Goal: Book appointment/travel/reservation

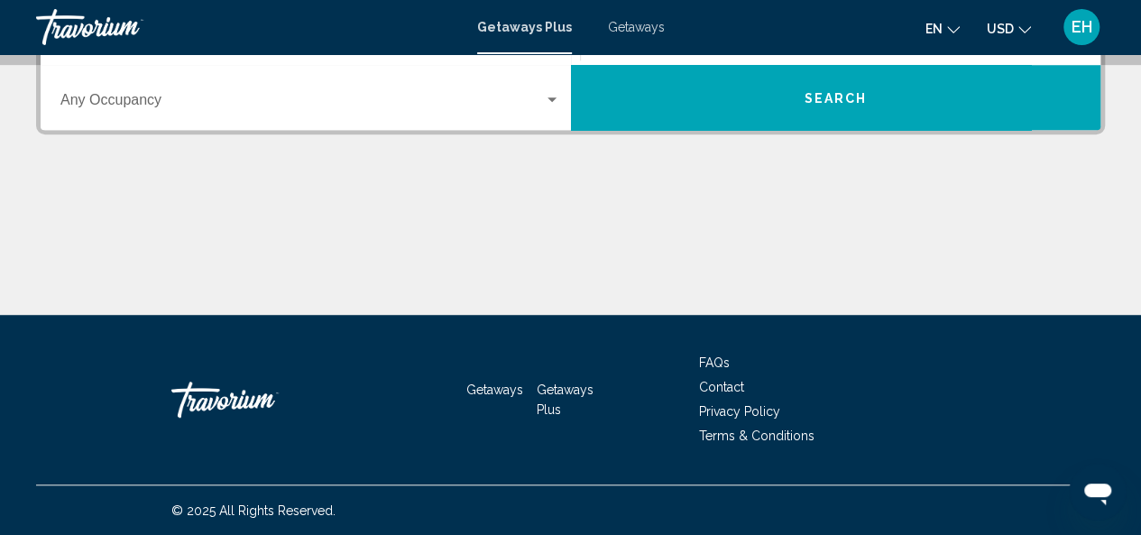
scroll to position [206, 0]
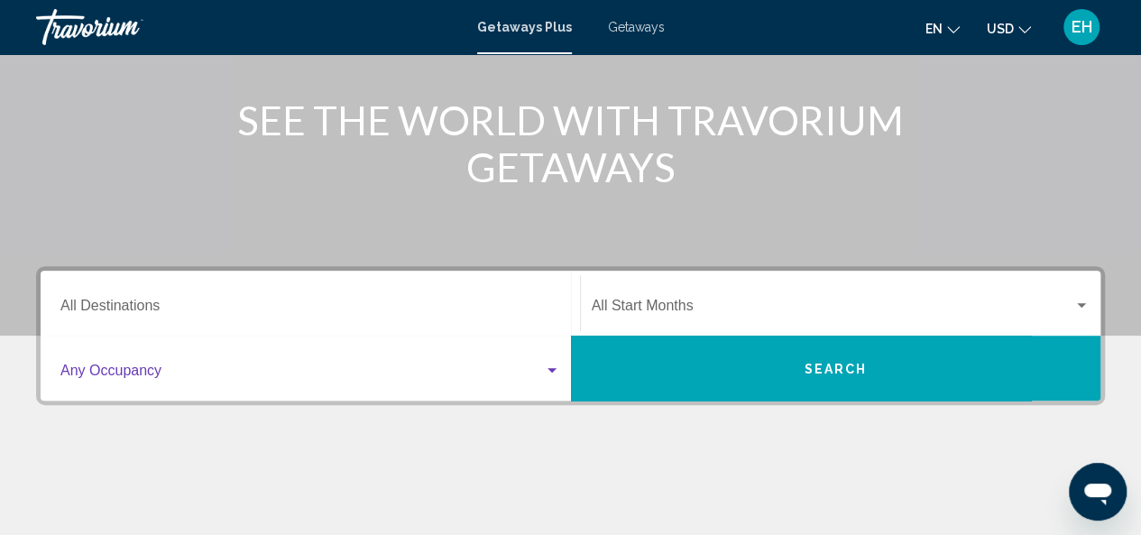
click at [554, 372] on div "Search widget" at bounding box center [552, 370] width 9 height 5
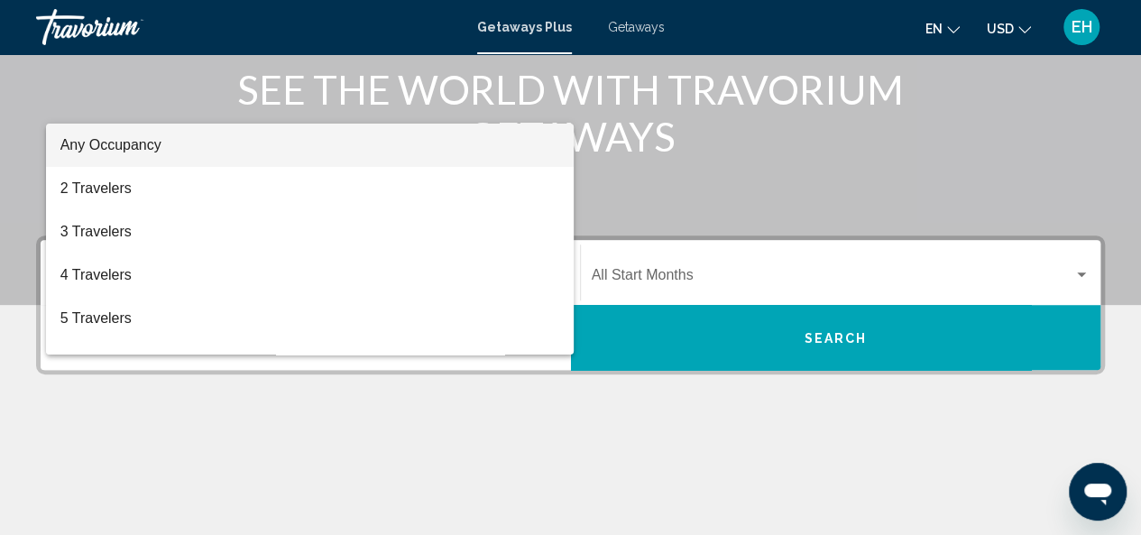
scroll to position [233, 0]
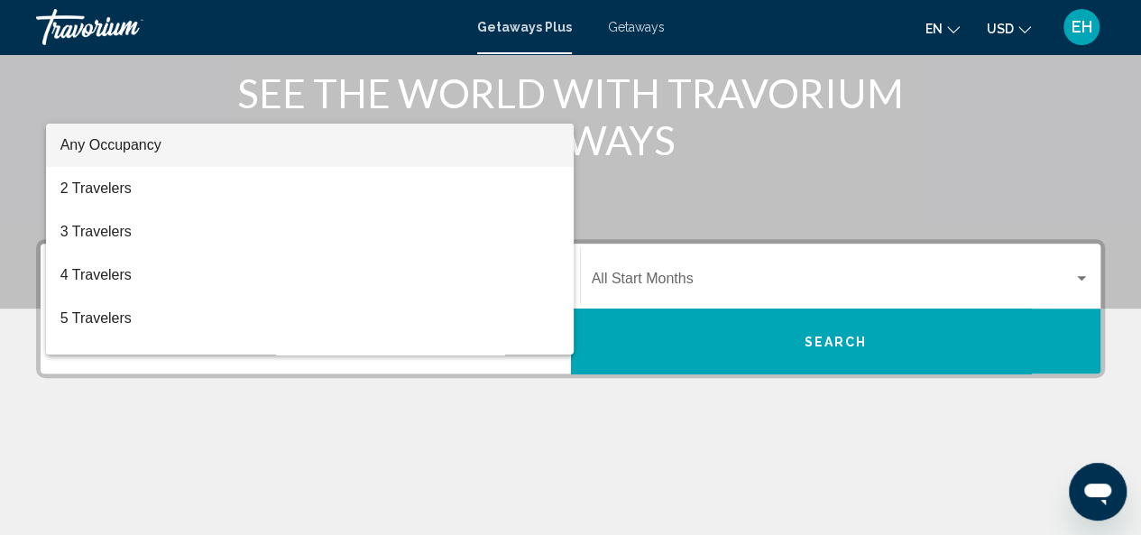
click at [637, 420] on div at bounding box center [570, 267] width 1141 height 535
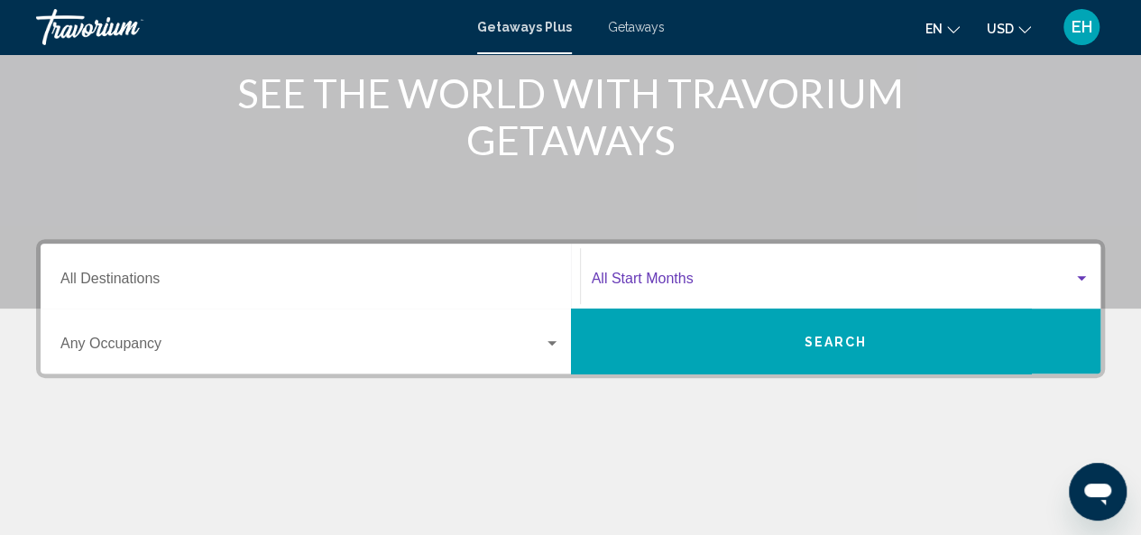
click at [1081, 276] on div "Search widget" at bounding box center [1081, 278] width 9 height 5
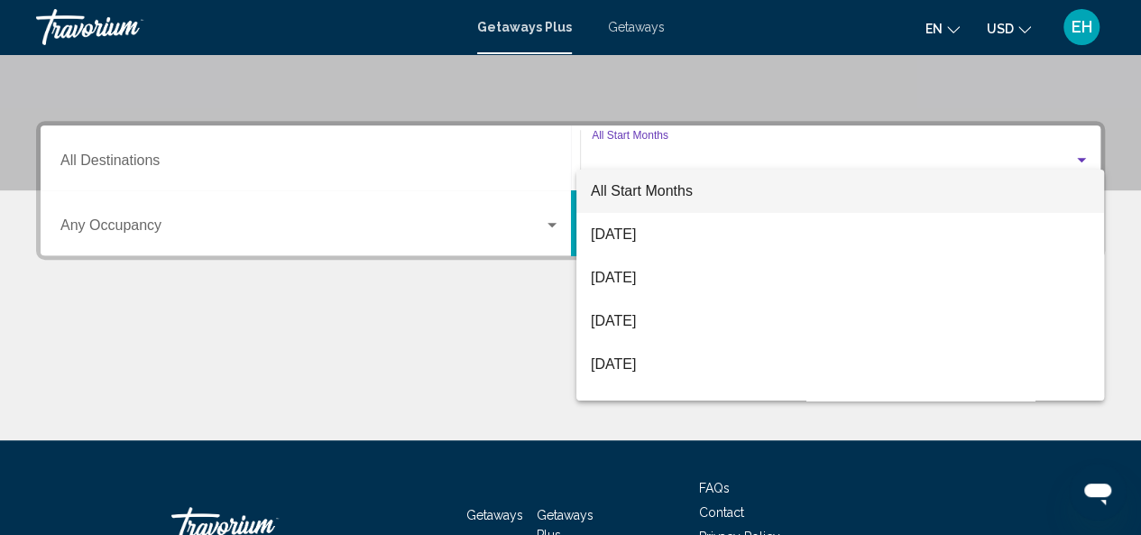
scroll to position [323, 0]
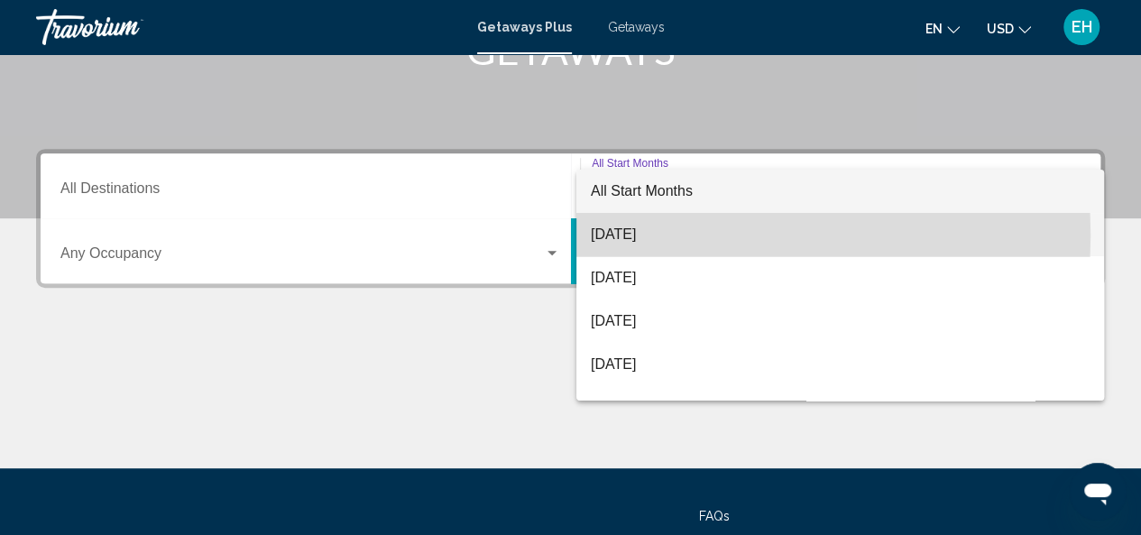
click at [635, 235] on span "[DATE]" at bounding box center [840, 234] width 499 height 43
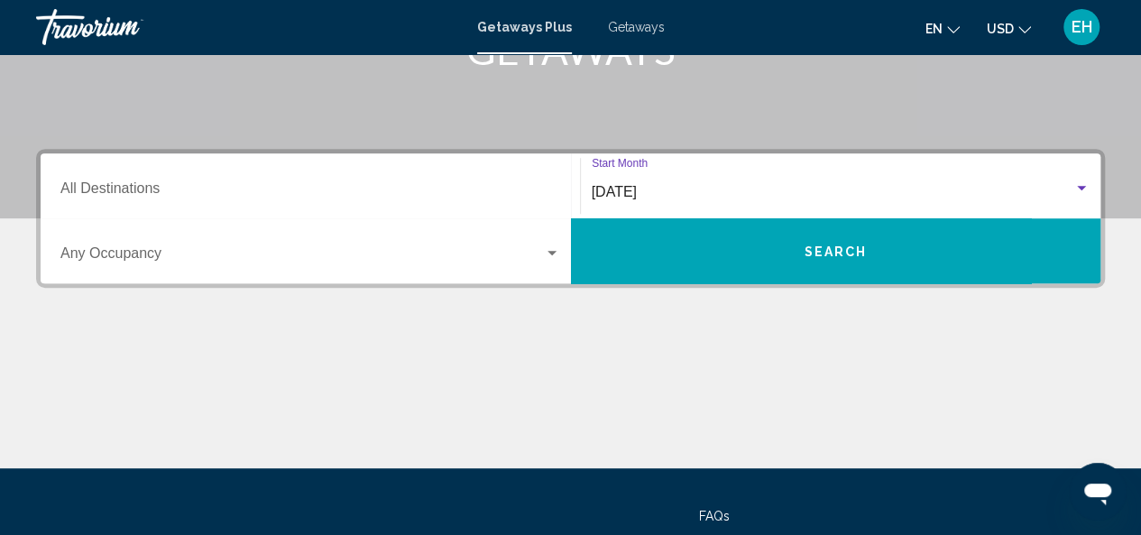
click at [906, 246] on button "Search" at bounding box center [836, 250] width 530 height 65
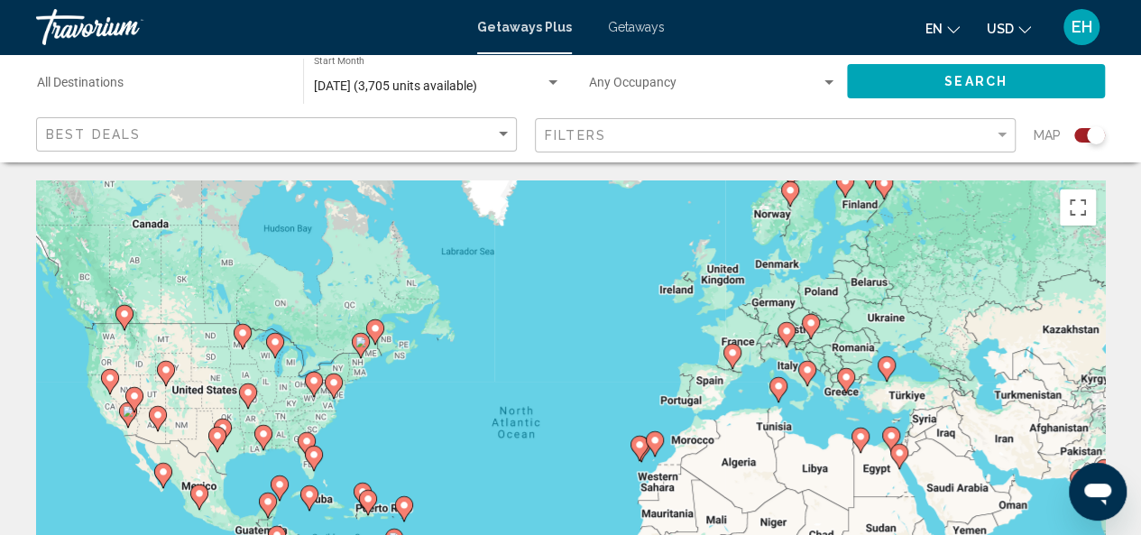
click at [532, 31] on span "Getaways Plus" at bounding box center [524, 27] width 95 height 14
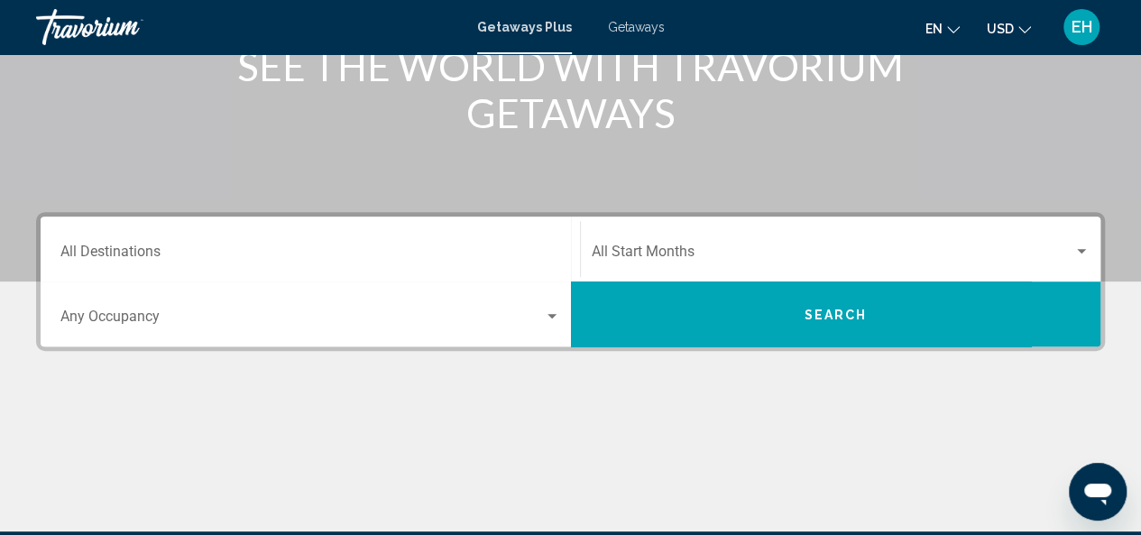
scroll to position [180, 0]
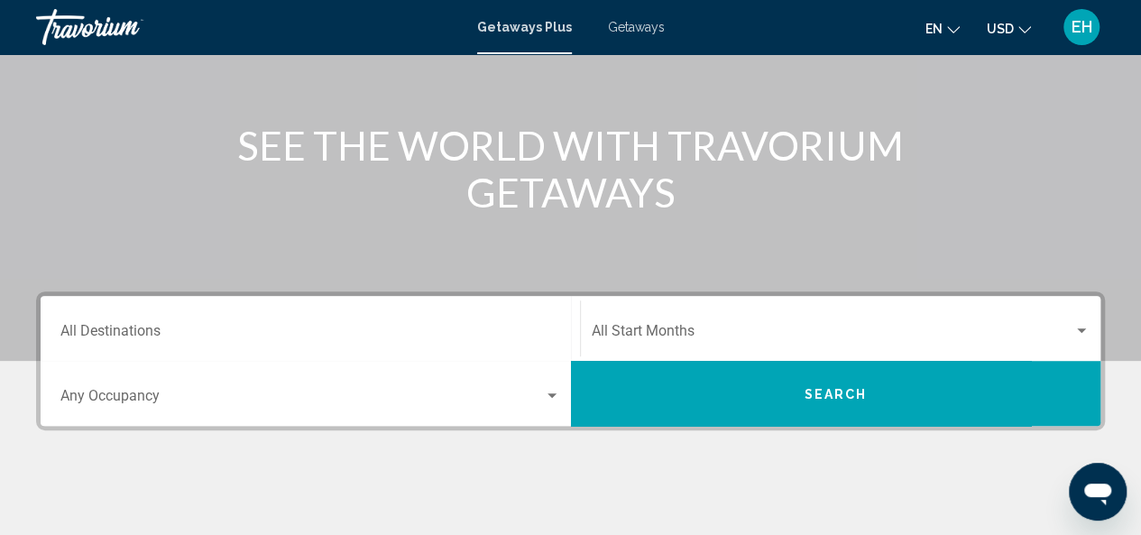
click at [640, 32] on span "Getaways" at bounding box center [636, 27] width 57 height 14
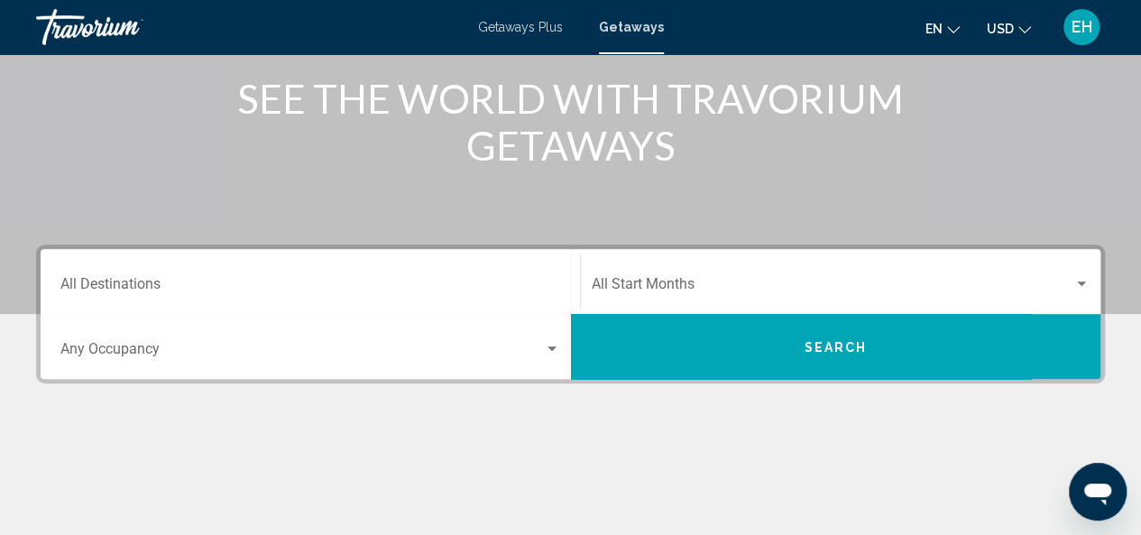
scroll to position [115, 0]
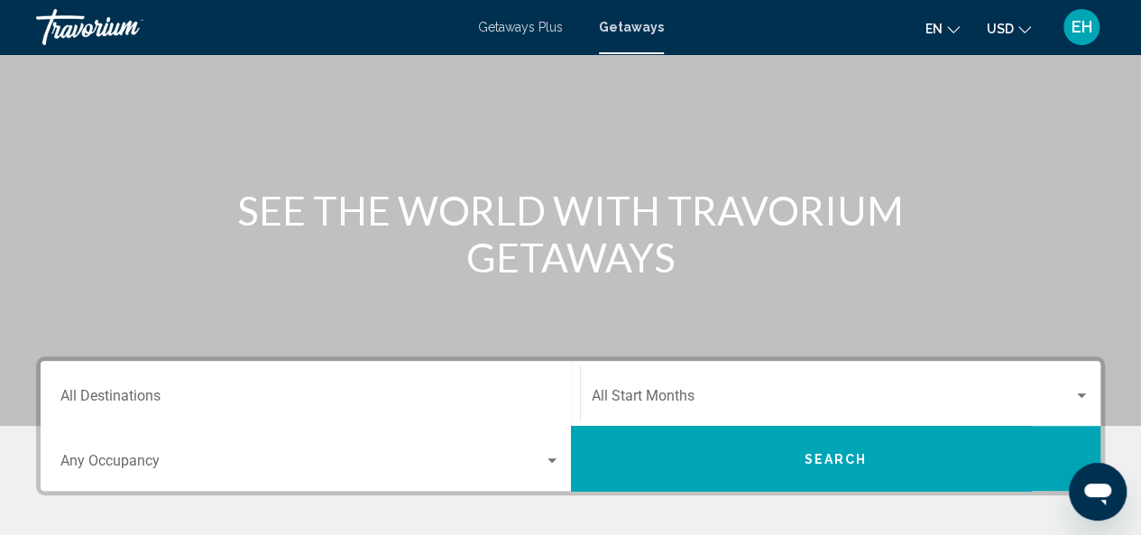
click at [279, 410] on div "Destination All Destinations" at bounding box center [310, 393] width 500 height 57
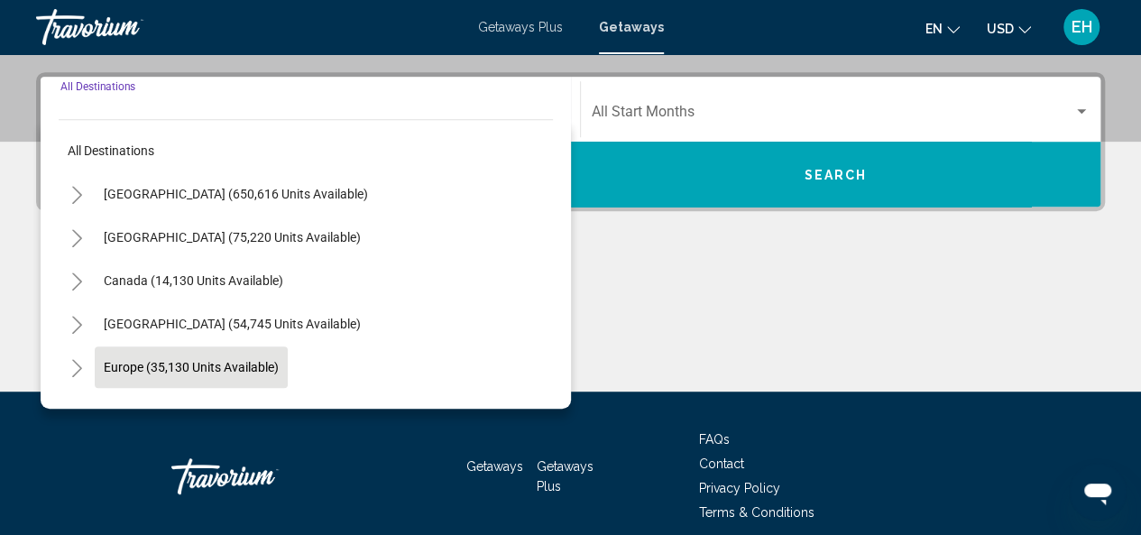
scroll to position [413, 0]
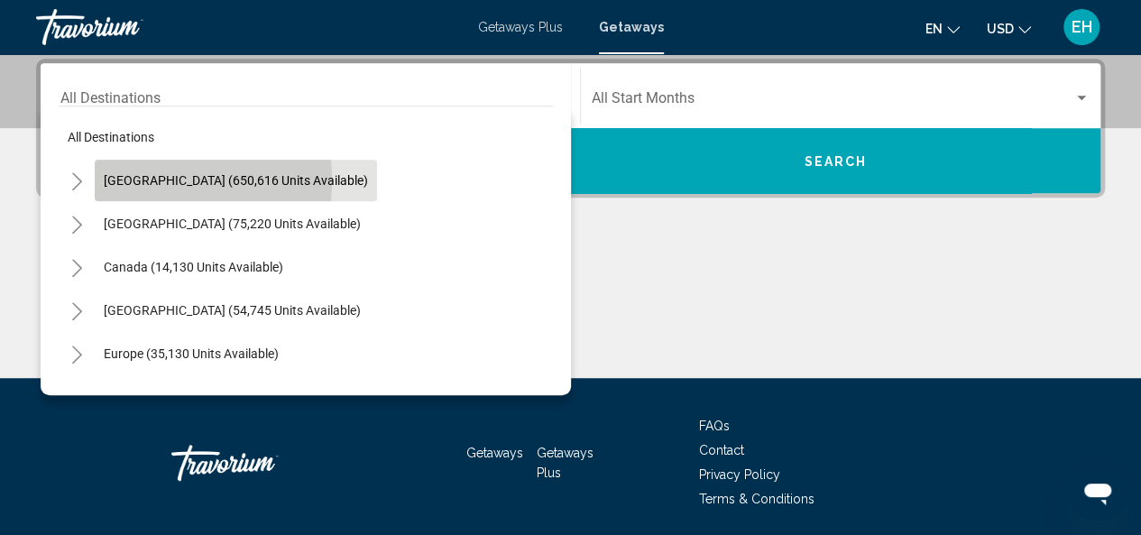
click at [130, 180] on span "United States (650,616 units available)" at bounding box center [236, 180] width 264 height 14
type input "**********"
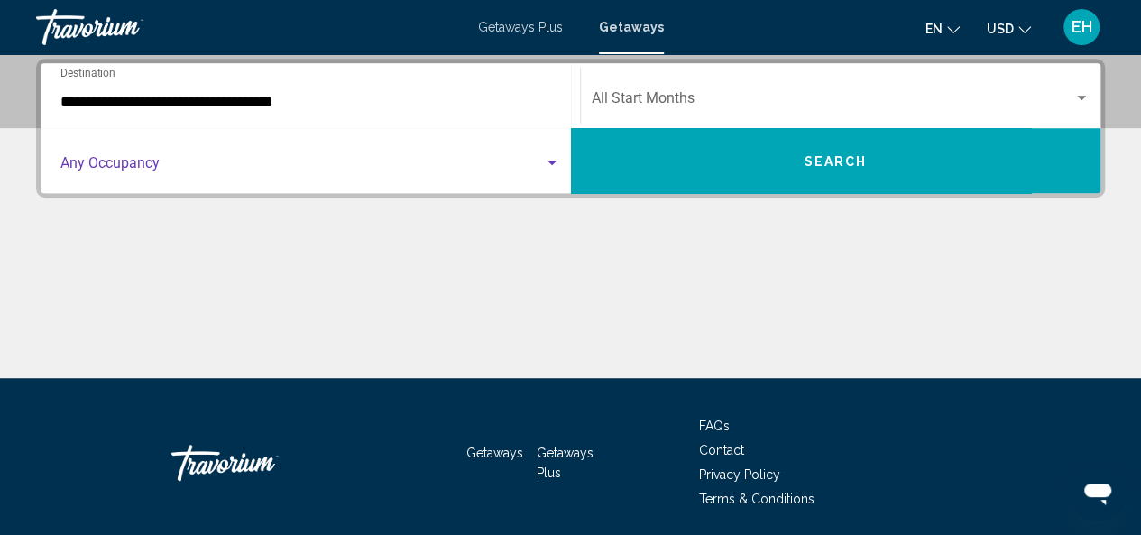
click at [552, 167] on div "Search widget" at bounding box center [552, 163] width 16 height 14
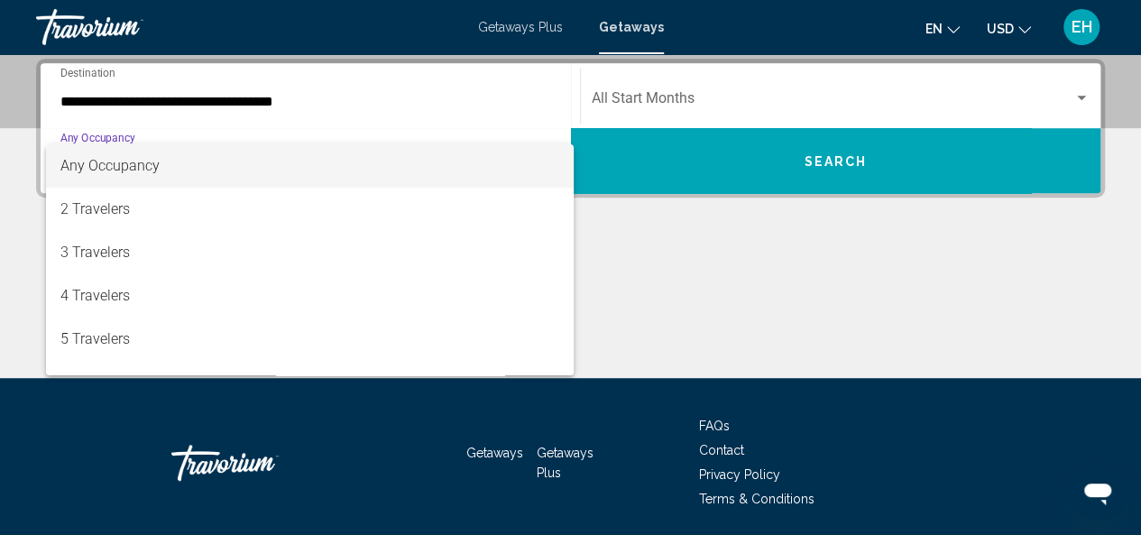
click at [723, 294] on div at bounding box center [570, 267] width 1141 height 535
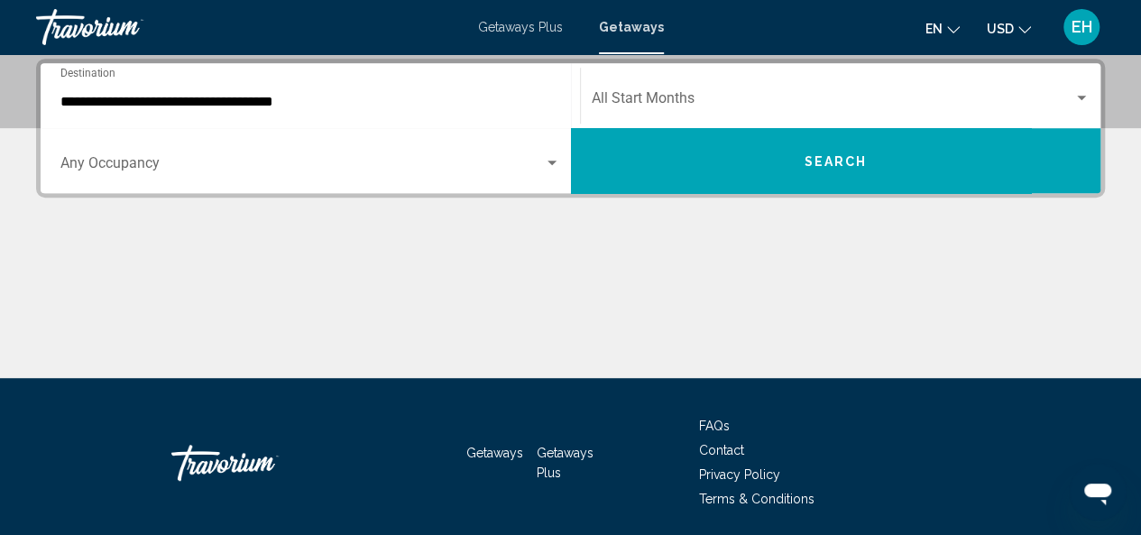
click at [549, 163] on div "Search widget" at bounding box center [552, 163] width 9 height 5
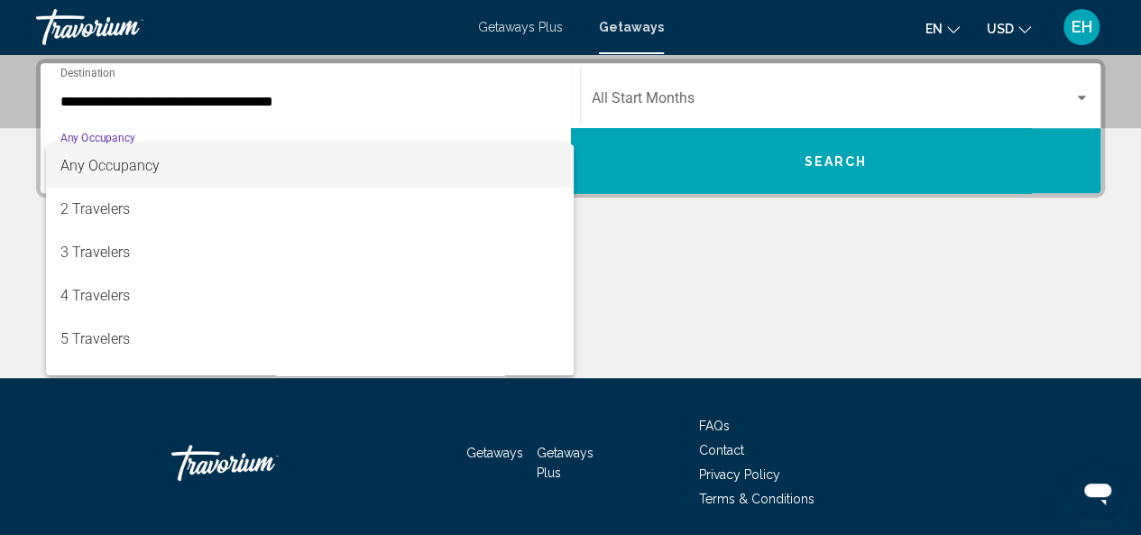
click at [77, 169] on span "Any Occupancy" at bounding box center [109, 165] width 99 height 17
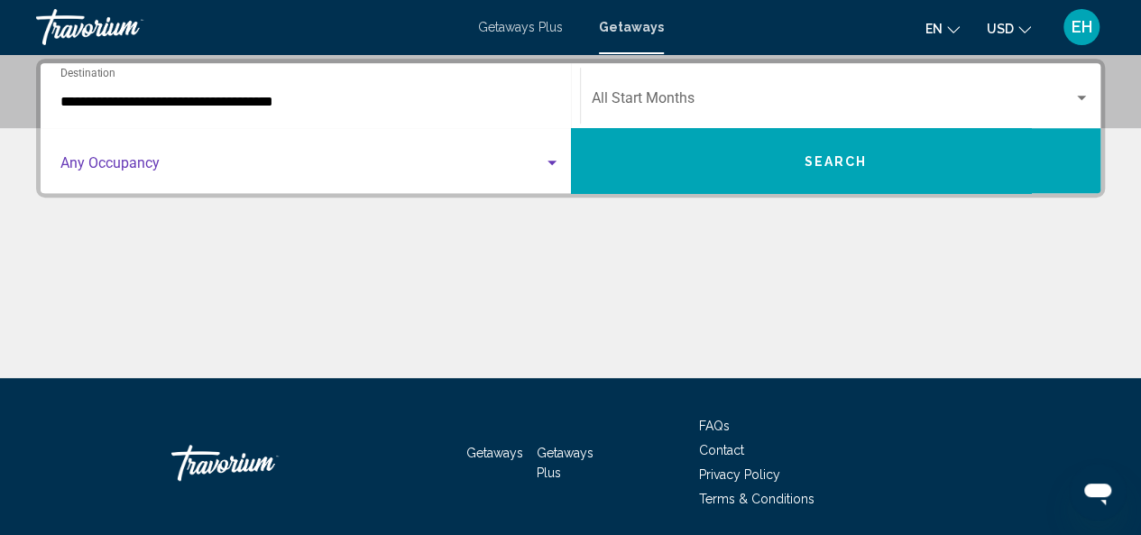
click at [1084, 97] on div "Search widget" at bounding box center [1081, 98] width 9 height 5
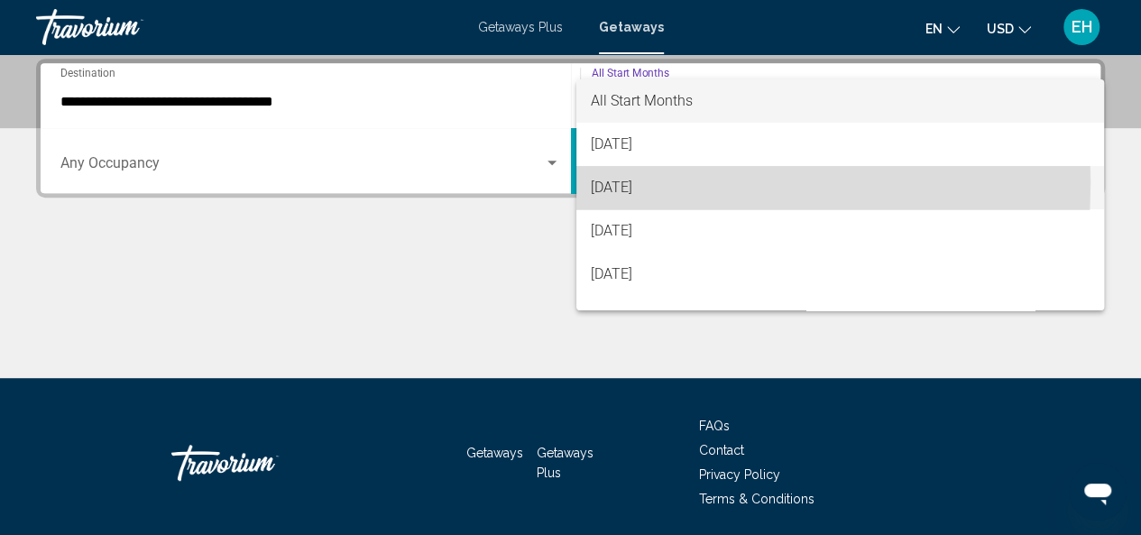
click at [612, 184] on span "[DATE]" at bounding box center [840, 187] width 499 height 43
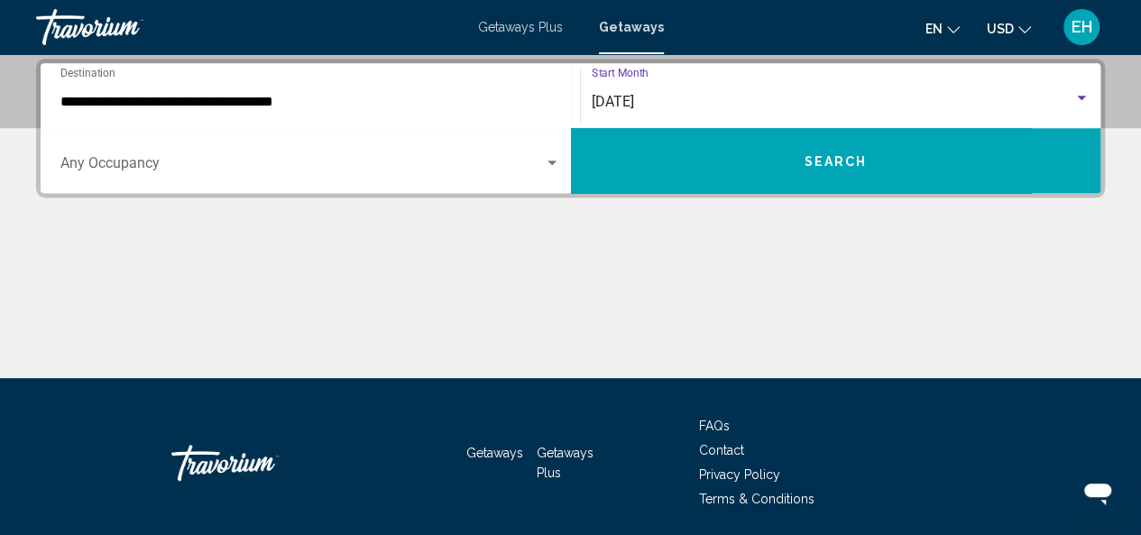
click at [866, 173] on button "Search" at bounding box center [836, 160] width 530 height 65
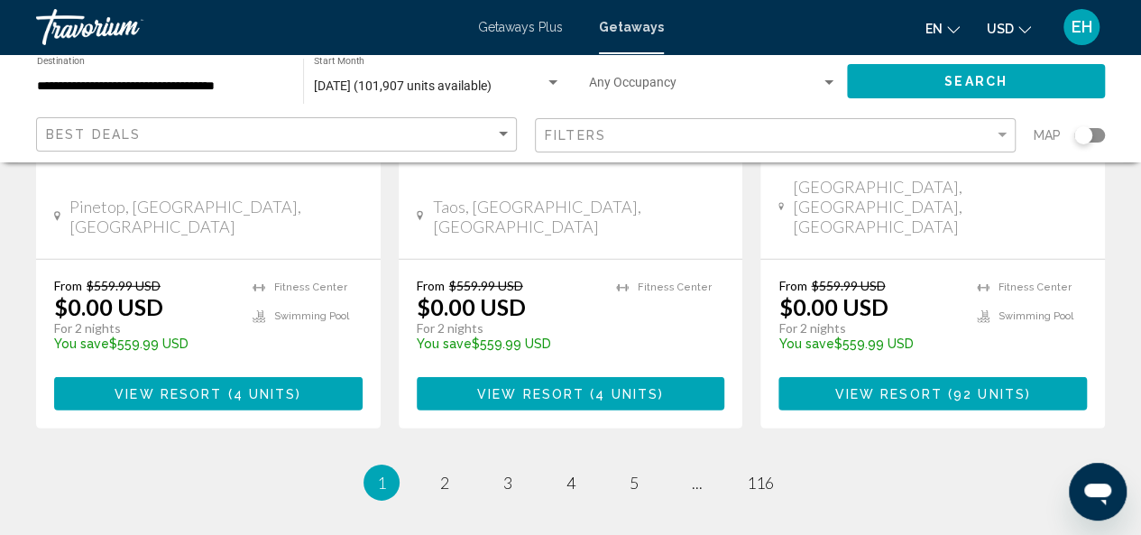
scroll to position [2565, 0]
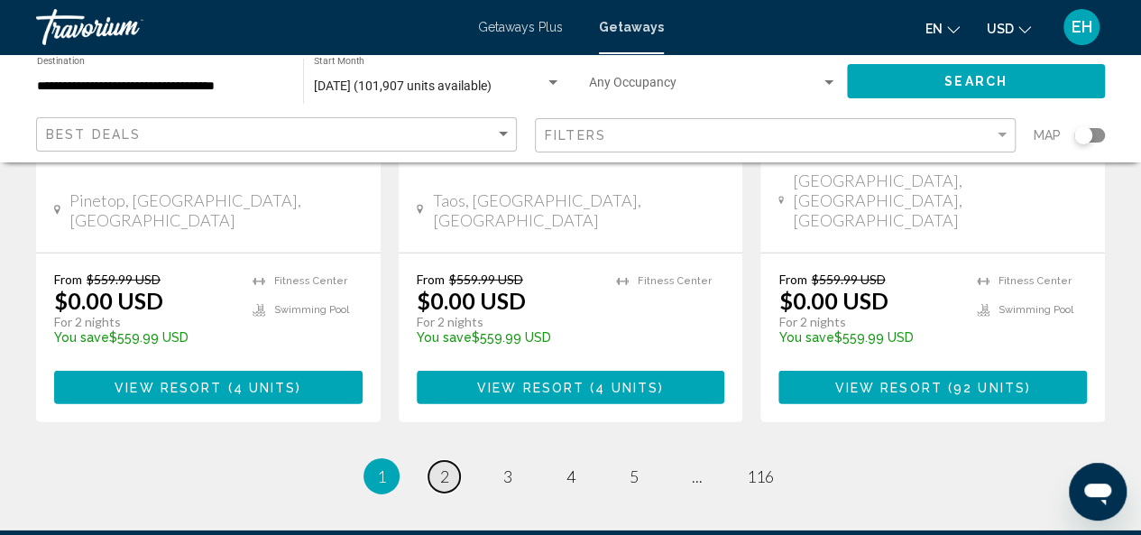
click at [446, 466] on span "2" at bounding box center [444, 476] width 9 height 20
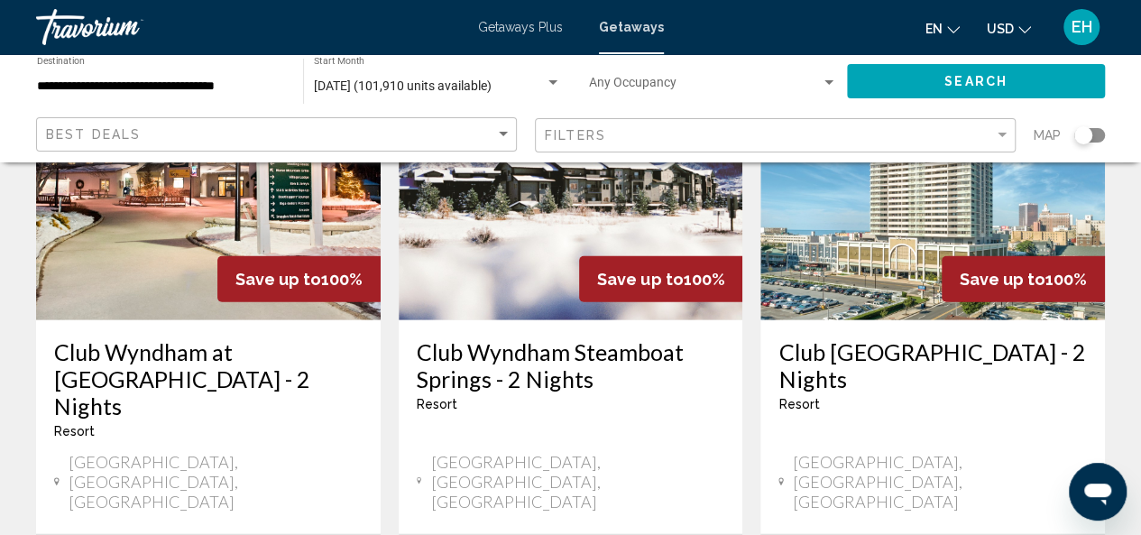
scroll to position [2345, 0]
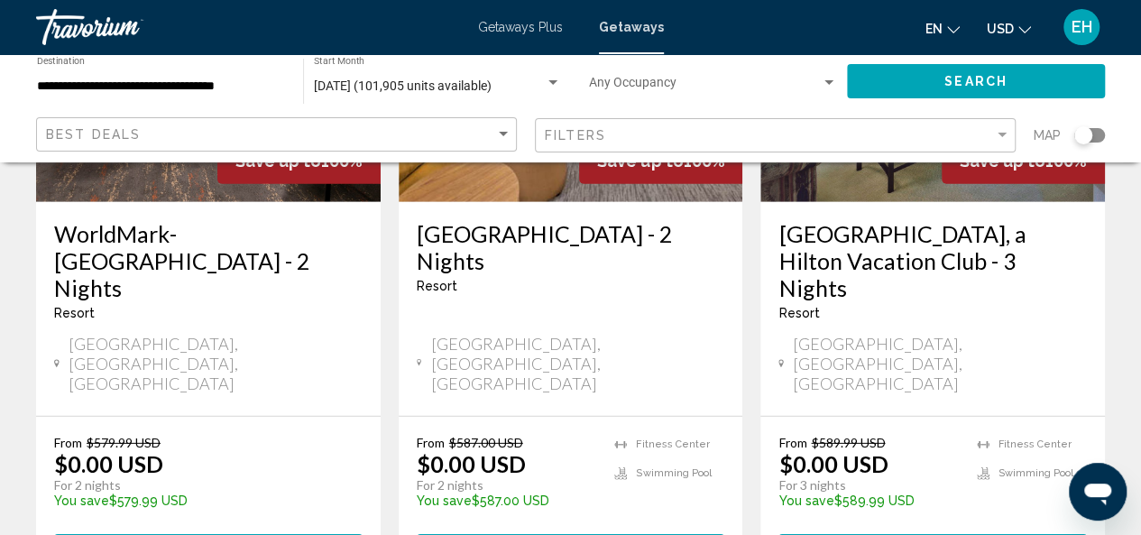
scroll to position [2526, 0]
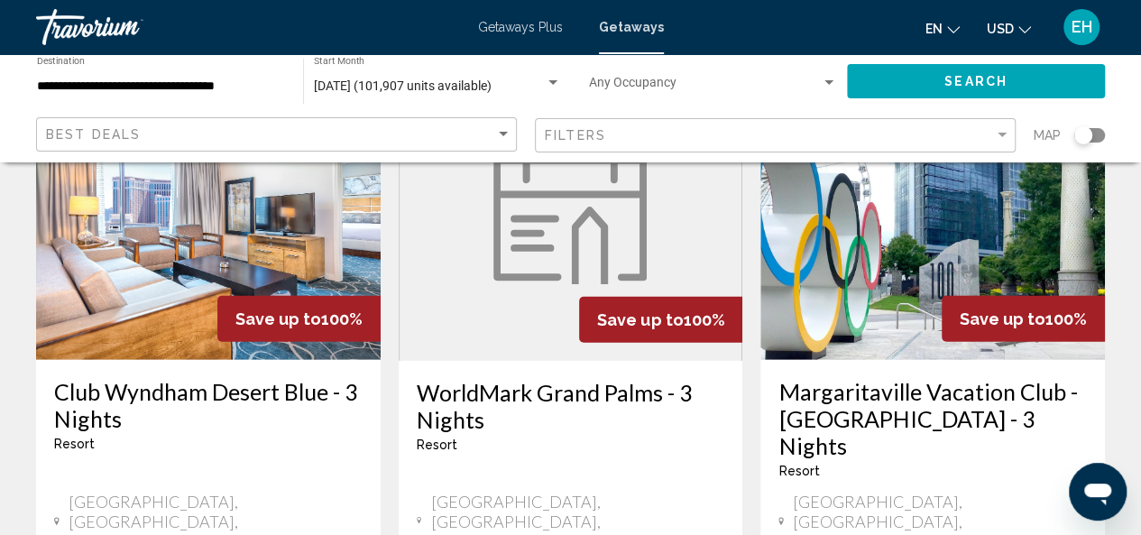
scroll to position [2436, 0]
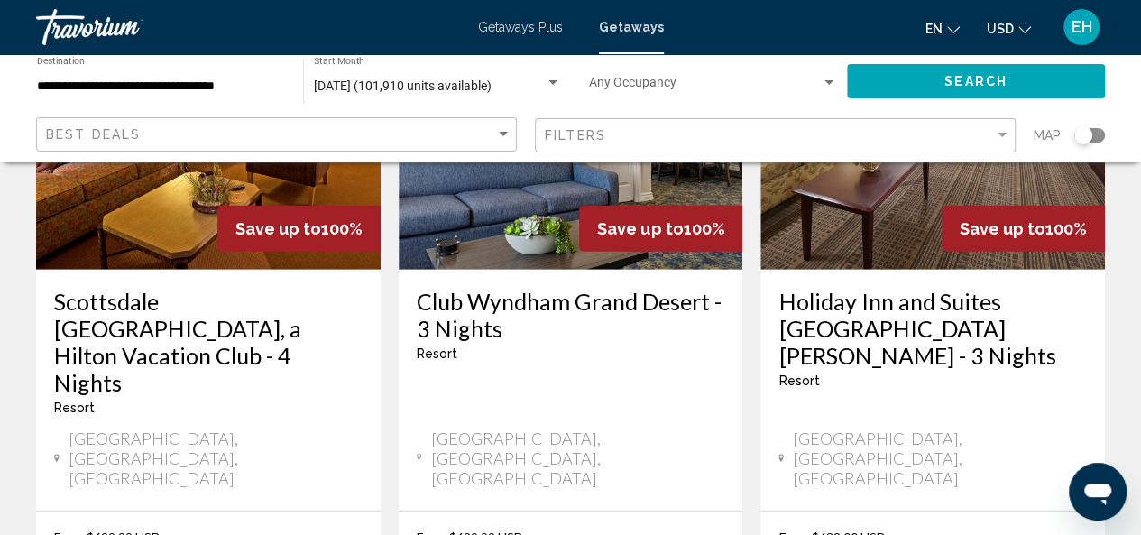
scroll to position [2436, 0]
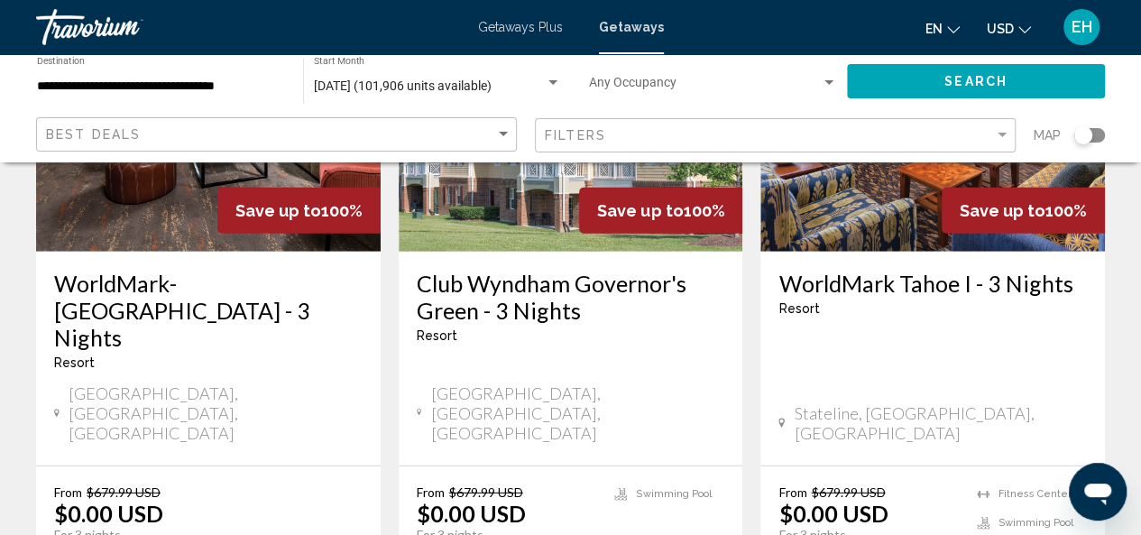
scroll to position [2436, 0]
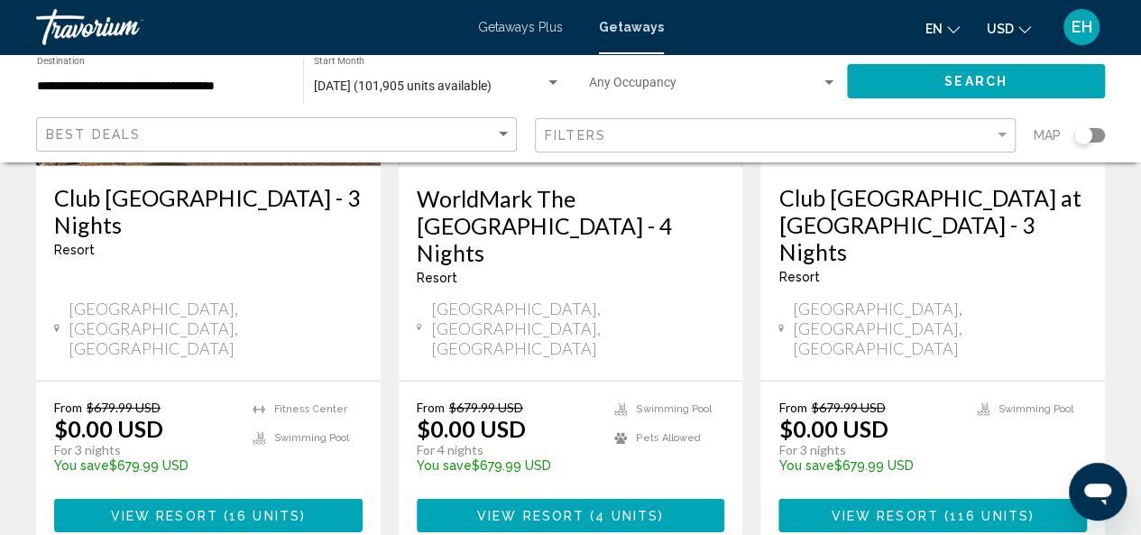
scroll to position [2526, 0]
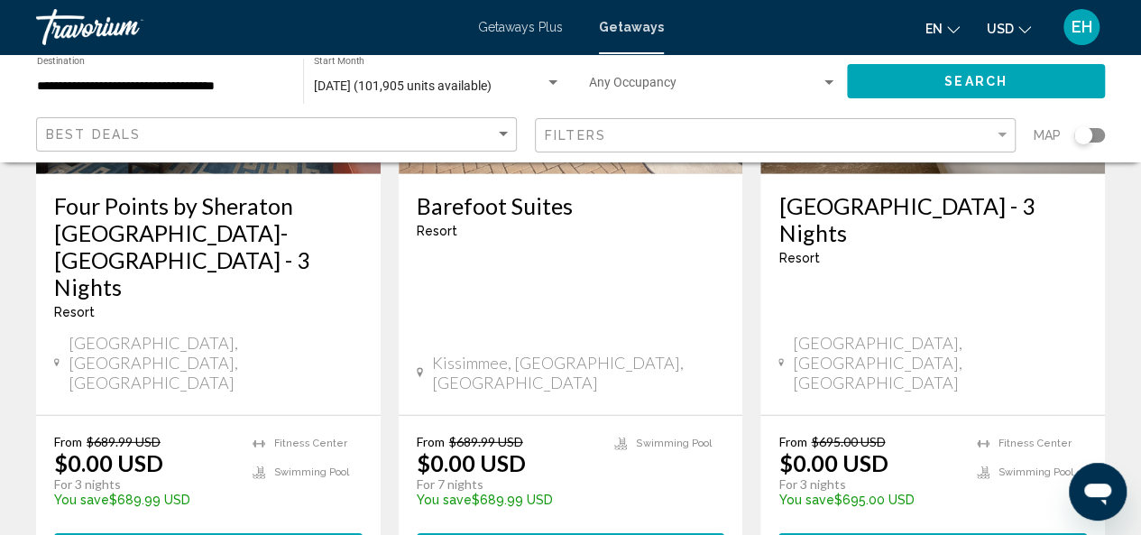
scroll to position [2616, 0]
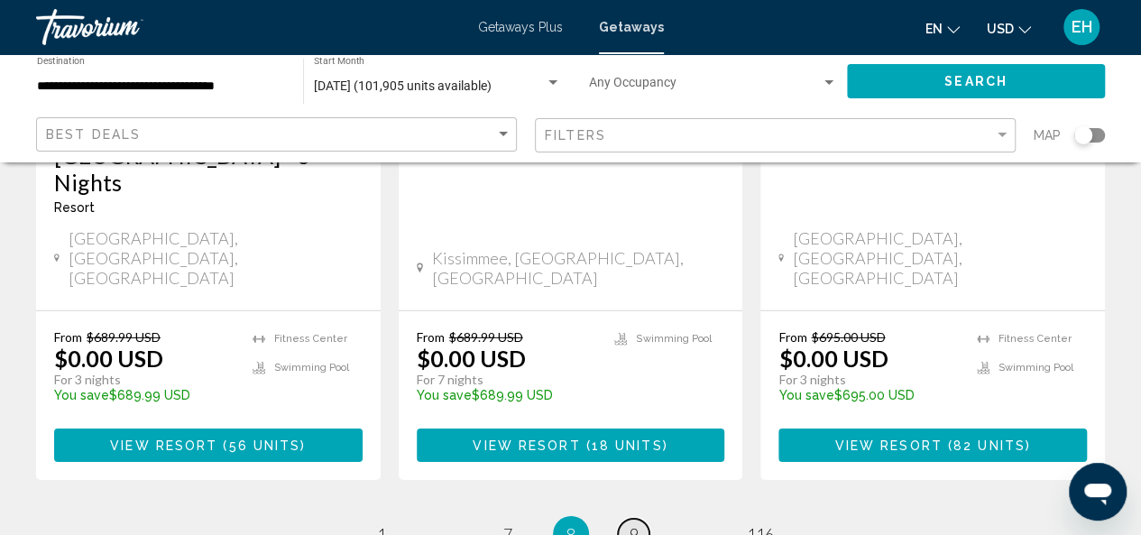
click at [642, 519] on link "page 9" at bounding box center [634, 535] width 32 height 32
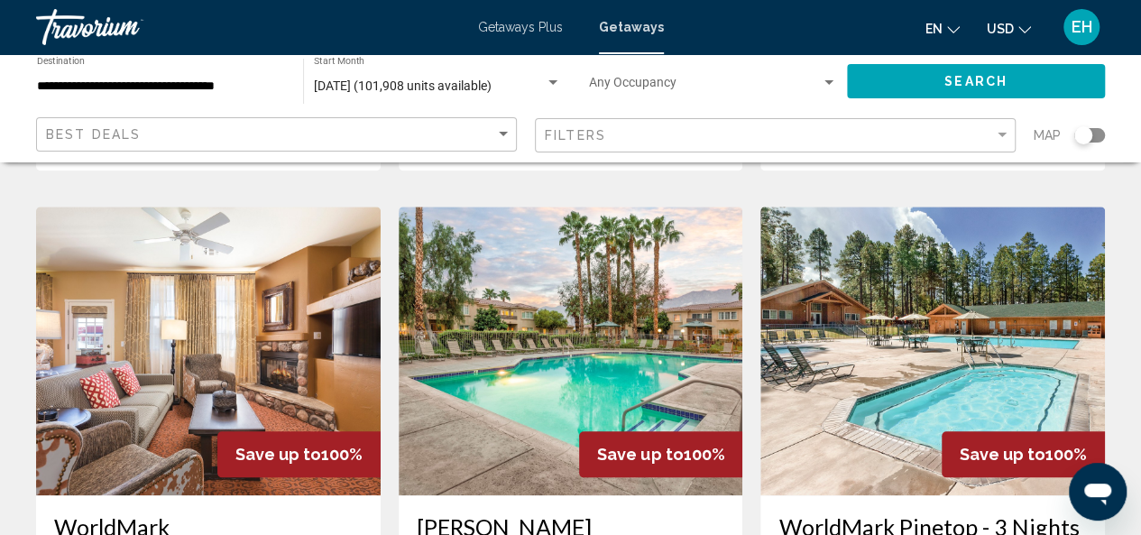
scroll to position [631, 0]
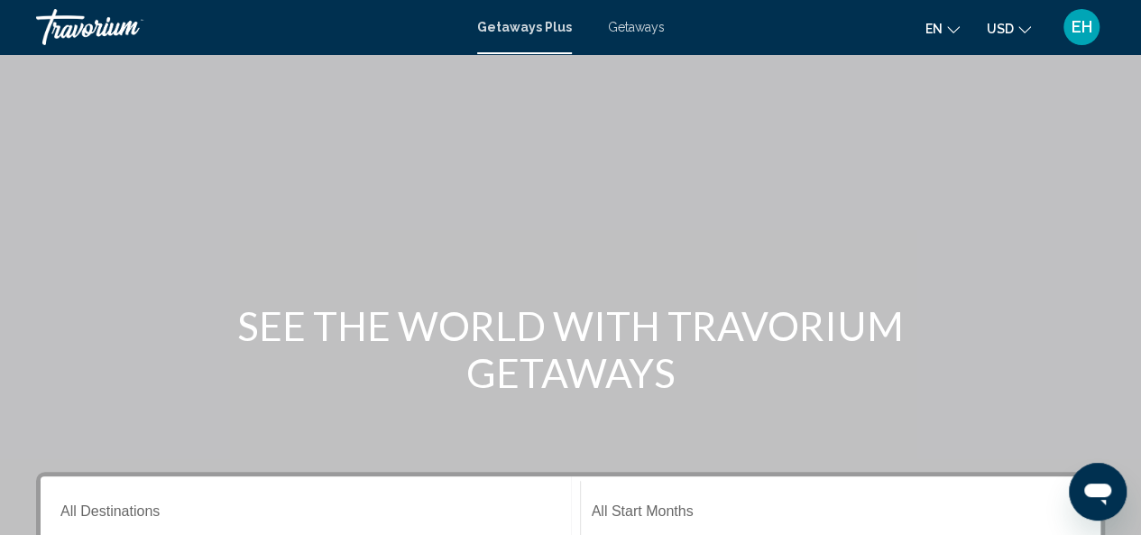
scroll to position [271, 0]
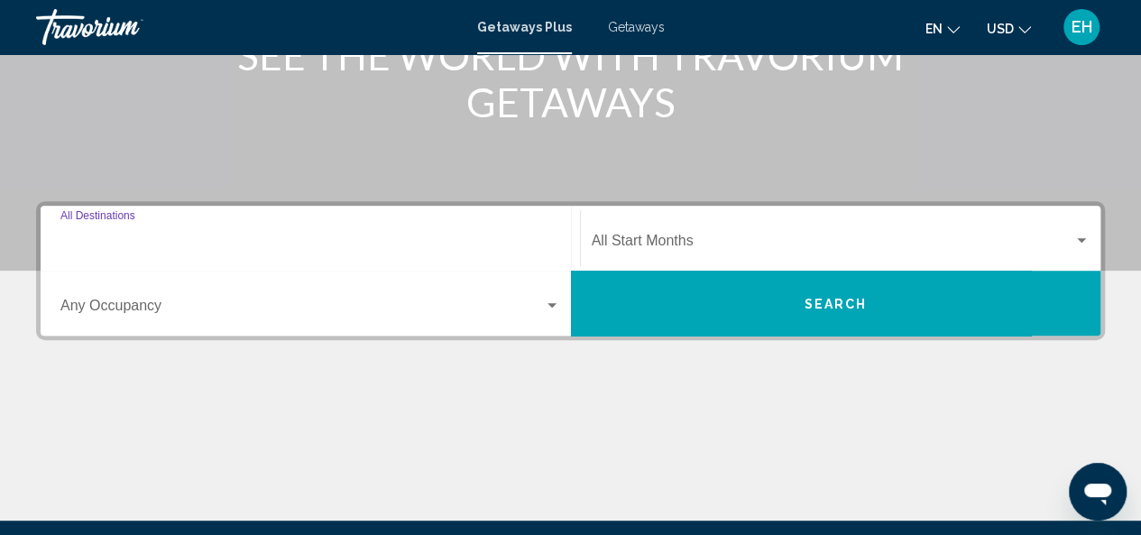
click at [152, 239] on input "Destination All Destinations" at bounding box center [310, 244] width 500 height 16
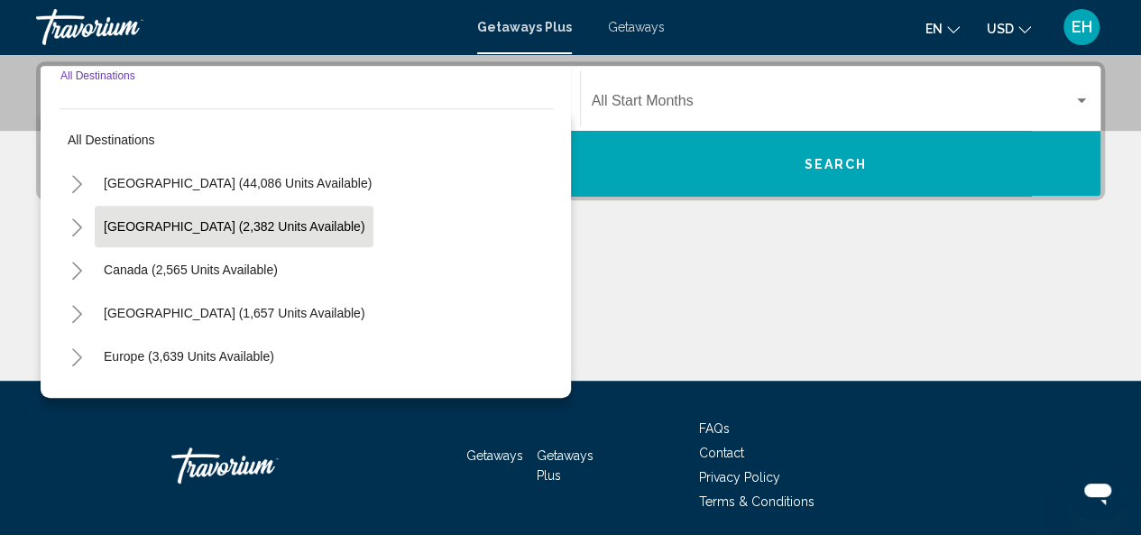
scroll to position [413, 0]
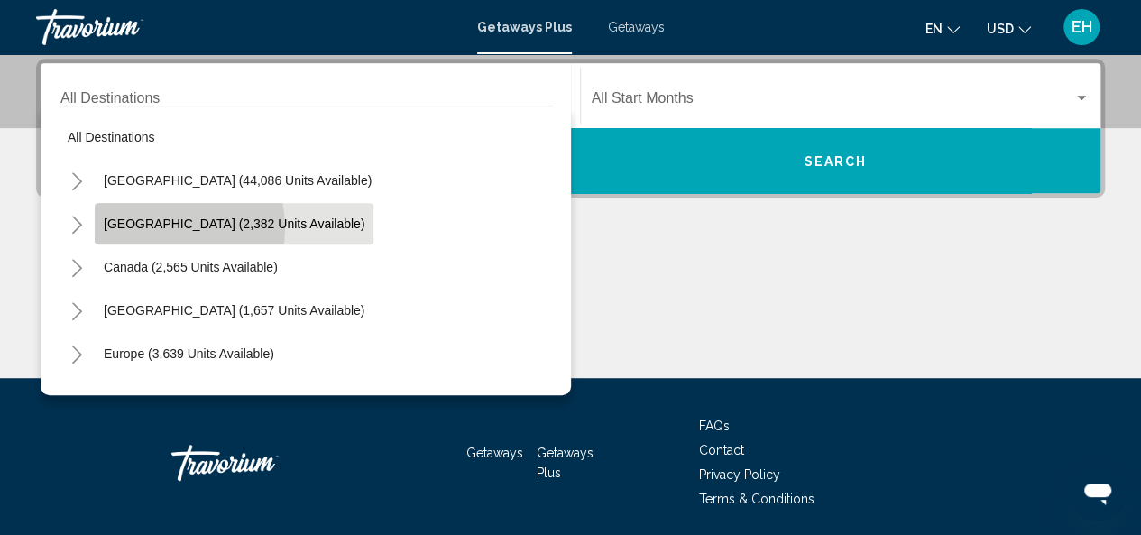
click at [155, 227] on span "[GEOGRAPHIC_DATA] (2,382 units available)" at bounding box center [234, 223] width 261 height 14
type input "**********"
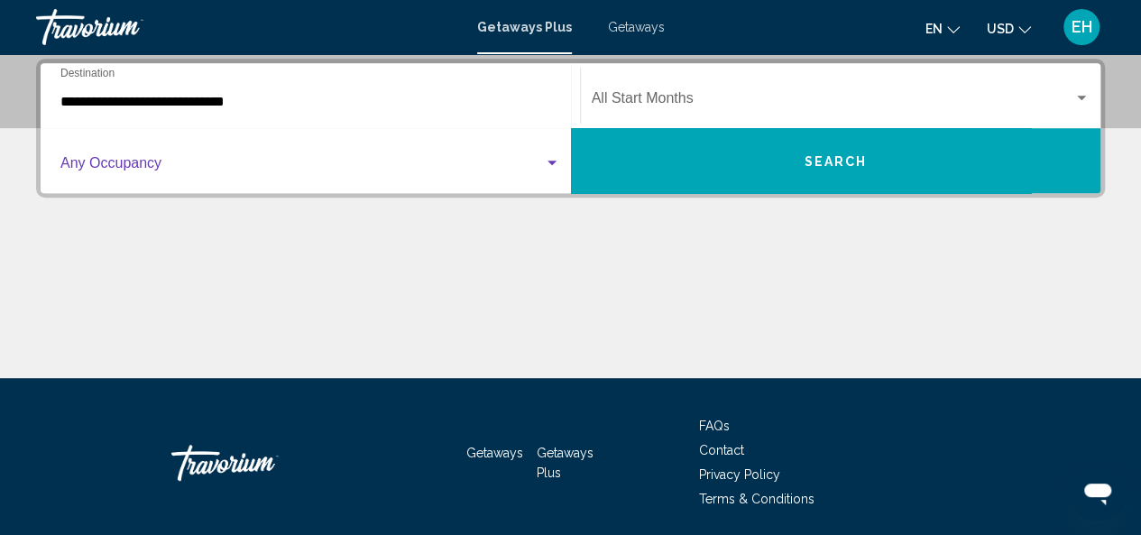
click at [552, 159] on div "Search widget" at bounding box center [552, 163] width 16 height 14
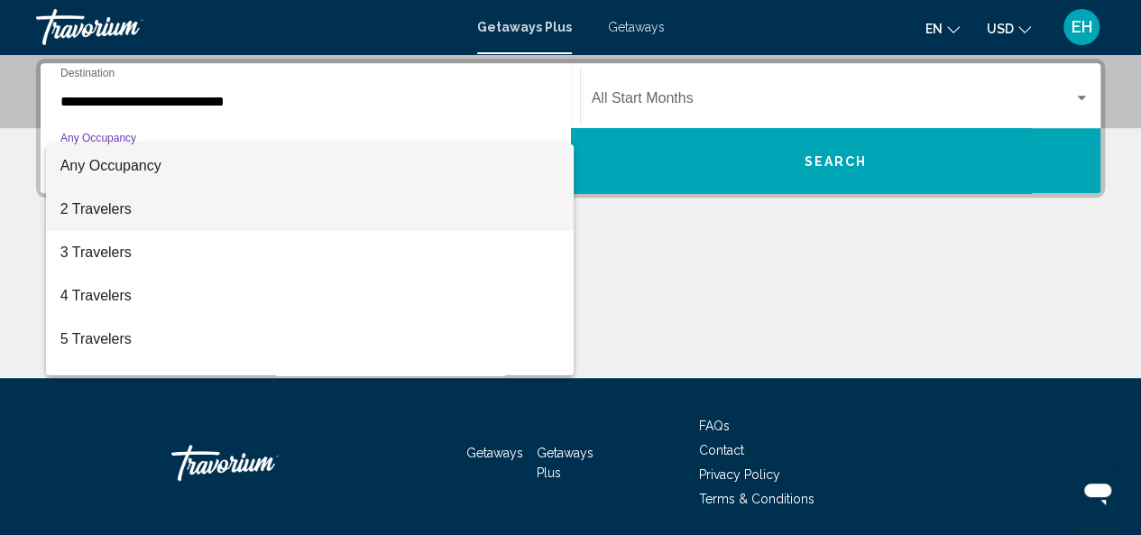
click at [94, 212] on span "2 Travelers" at bounding box center [310, 209] width 500 height 43
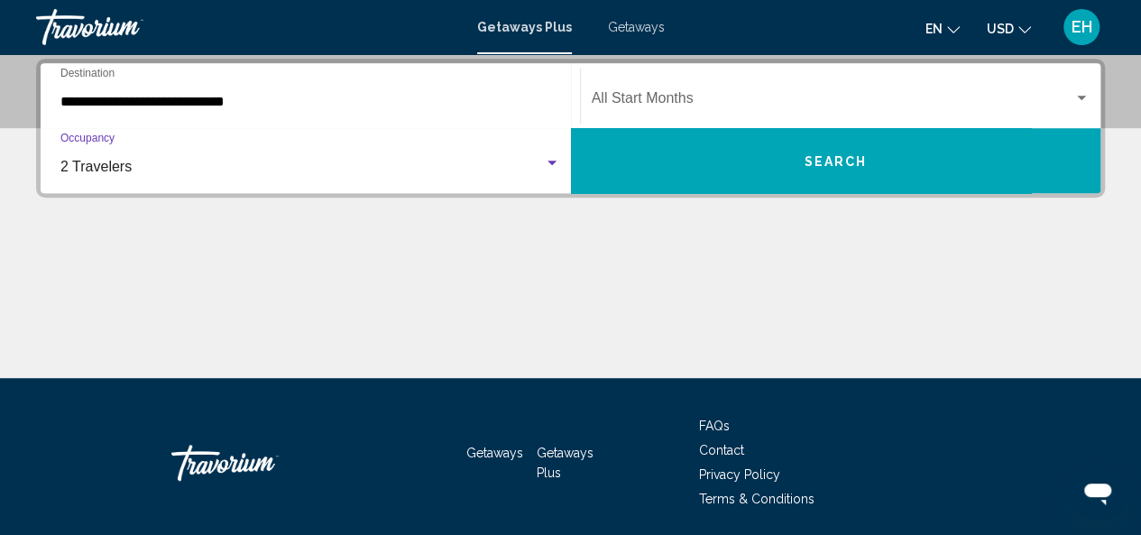
click at [1082, 99] on div "Search widget" at bounding box center [1081, 98] width 9 height 5
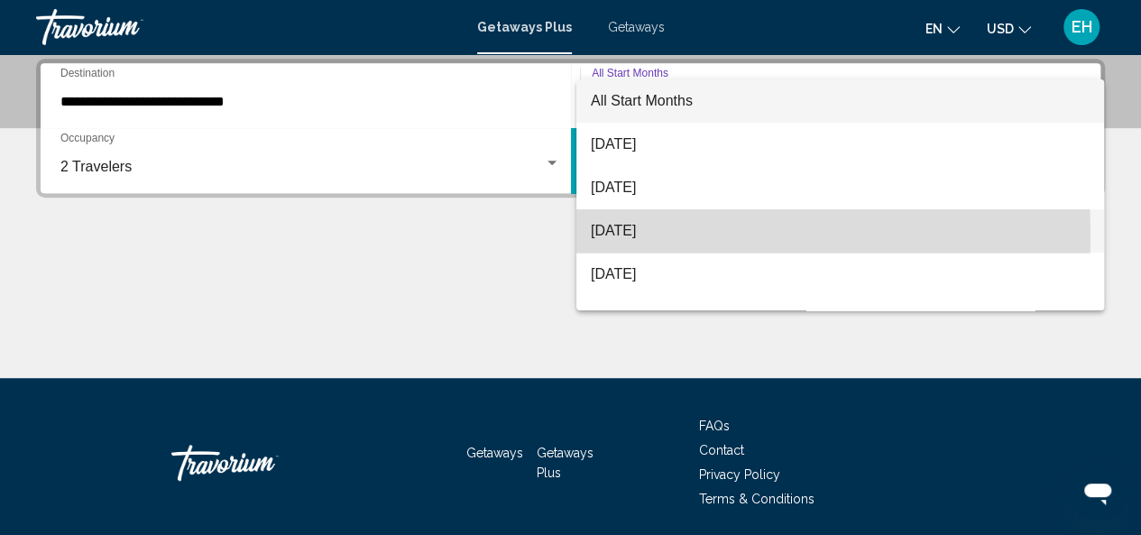
click at [631, 235] on span "[DATE]" at bounding box center [840, 230] width 499 height 43
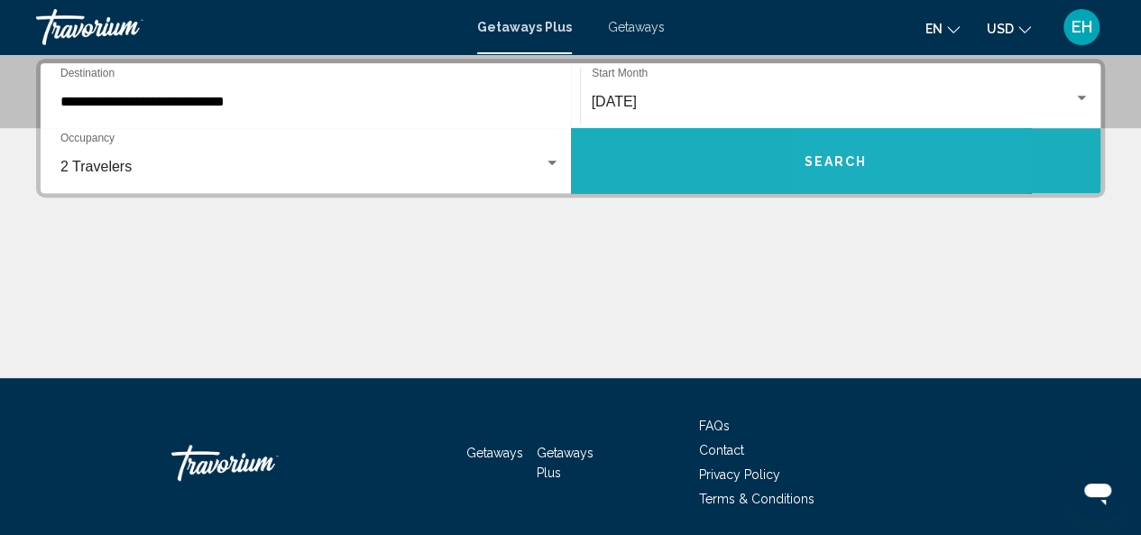
click at [843, 161] on span "Search" at bounding box center [835, 161] width 63 height 14
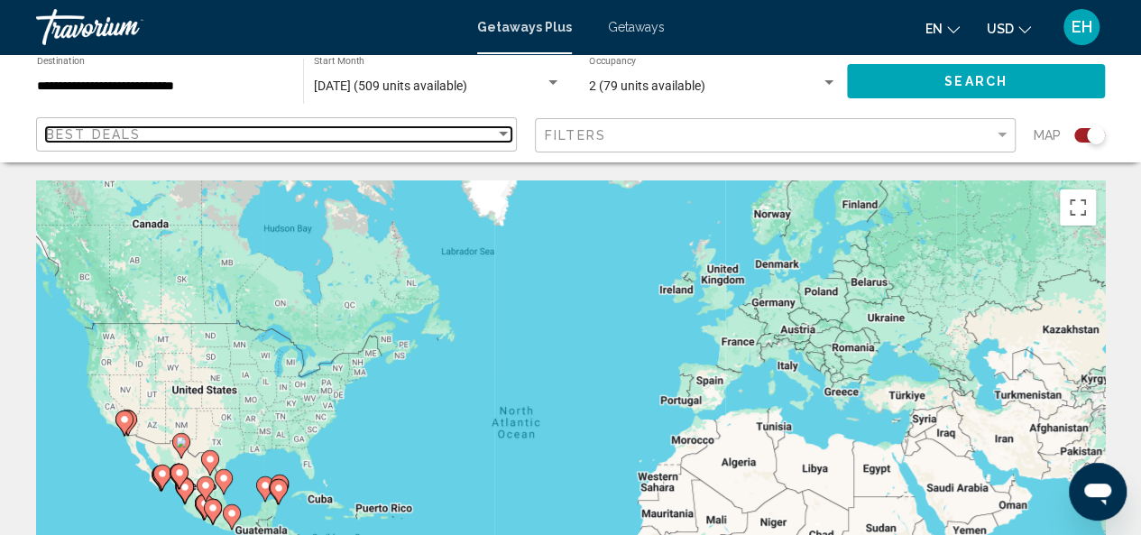
click at [502, 134] on div "Sort by" at bounding box center [503, 134] width 9 height 5
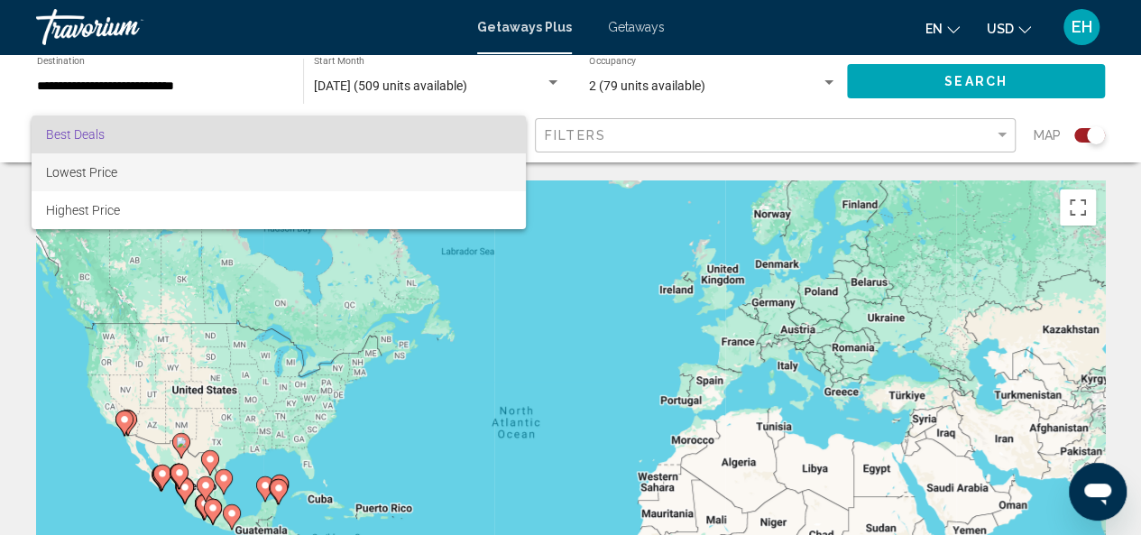
click at [104, 180] on span "Lowest Price" at bounding box center [81, 172] width 71 height 14
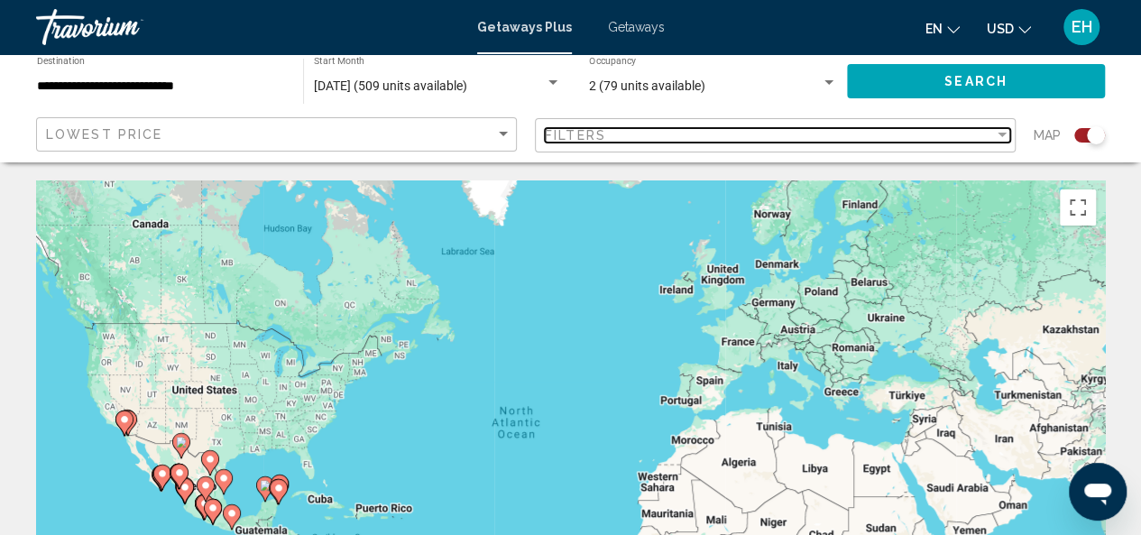
click at [1005, 131] on div "Filter" at bounding box center [1002, 135] width 16 height 14
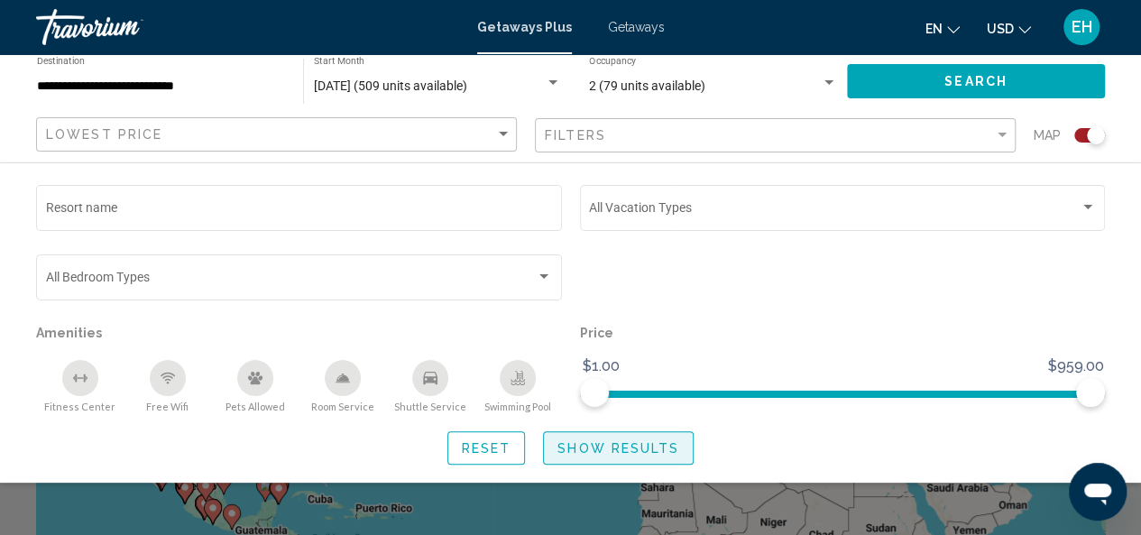
click at [603, 450] on span "Show Results" at bounding box center [618, 448] width 122 height 14
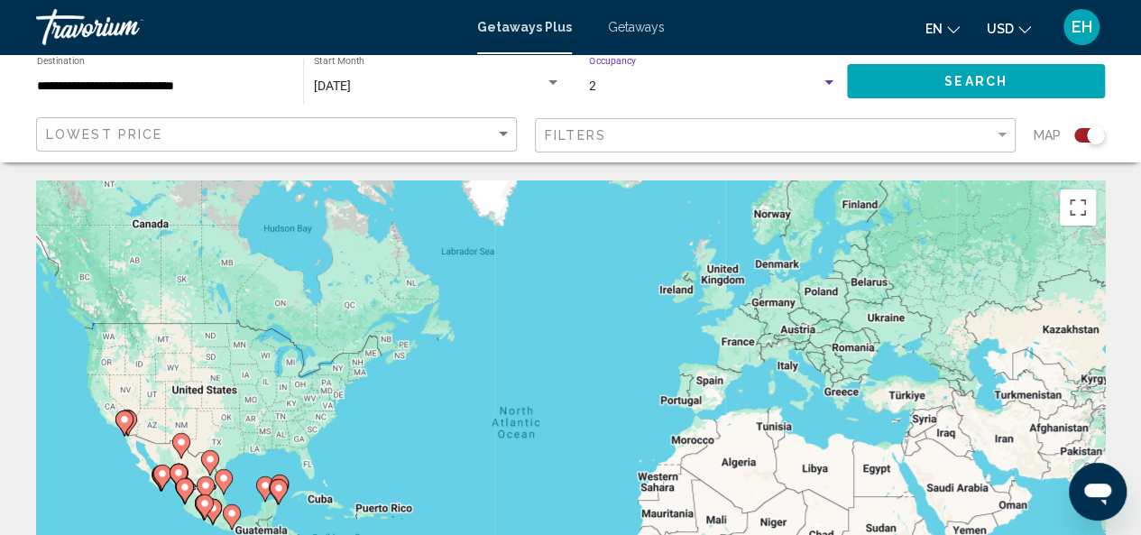
click at [830, 86] on div "Search widget" at bounding box center [829, 83] width 16 height 14
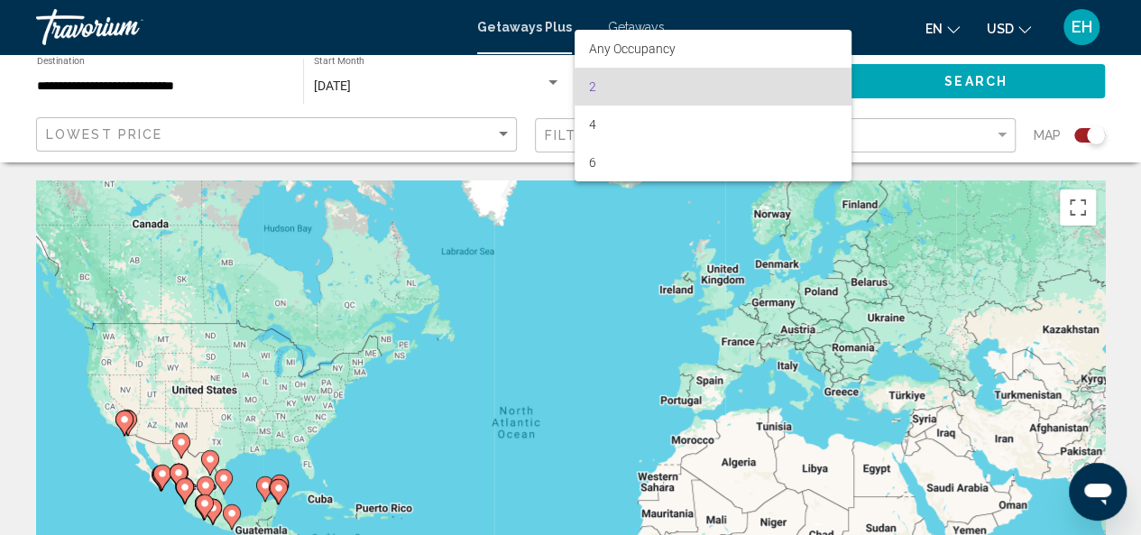
click at [929, 106] on div at bounding box center [570, 267] width 1141 height 535
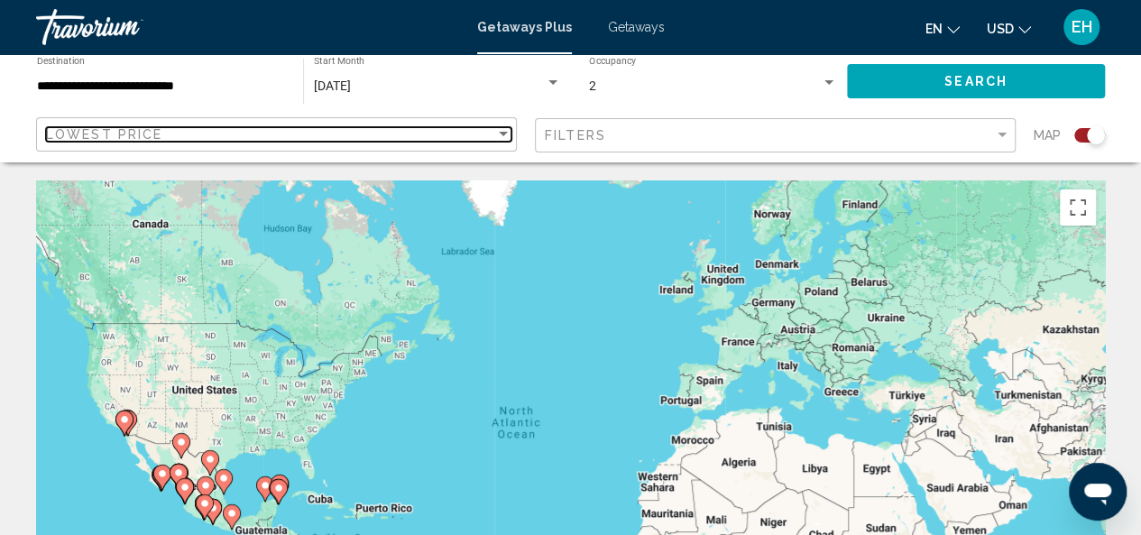
click at [507, 134] on div "Sort by" at bounding box center [503, 134] width 9 height 5
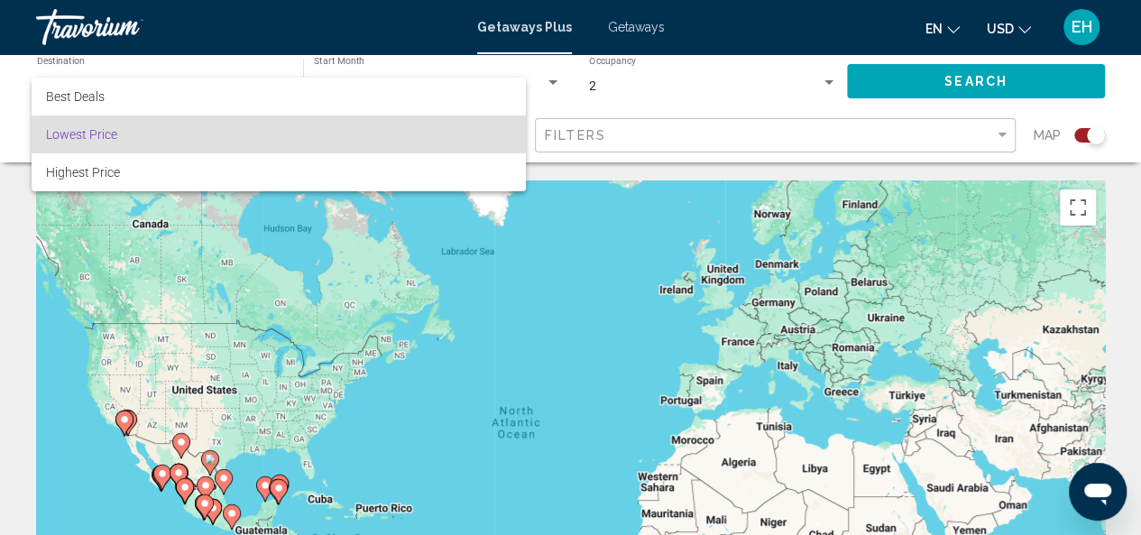
click at [643, 110] on div at bounding box center [570, 267] width 1141 height 535
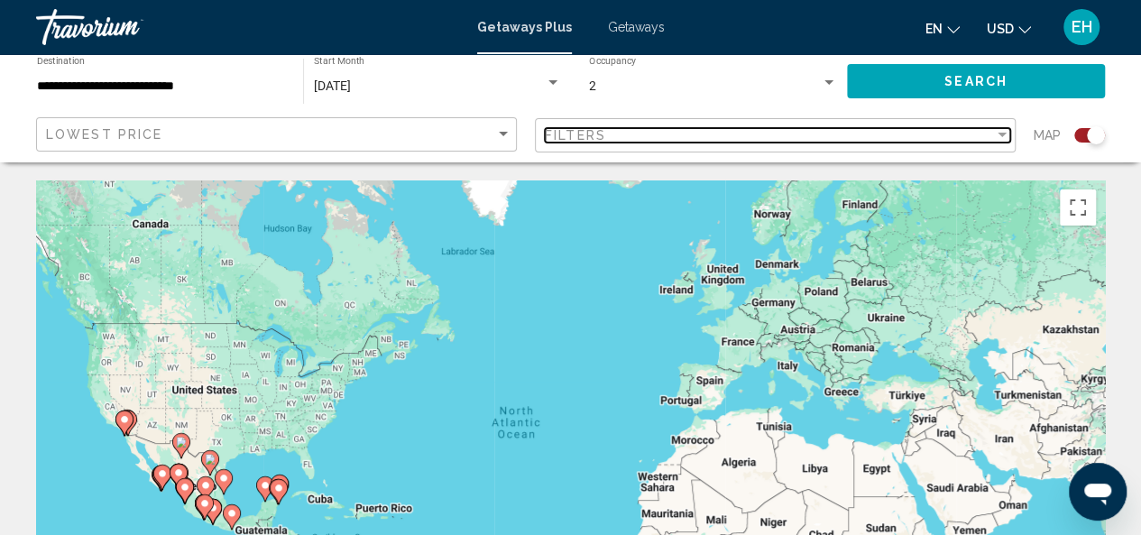
click at [1004, 132] on div "Filter" at bounding box center [1002, 135] width 16 height 14
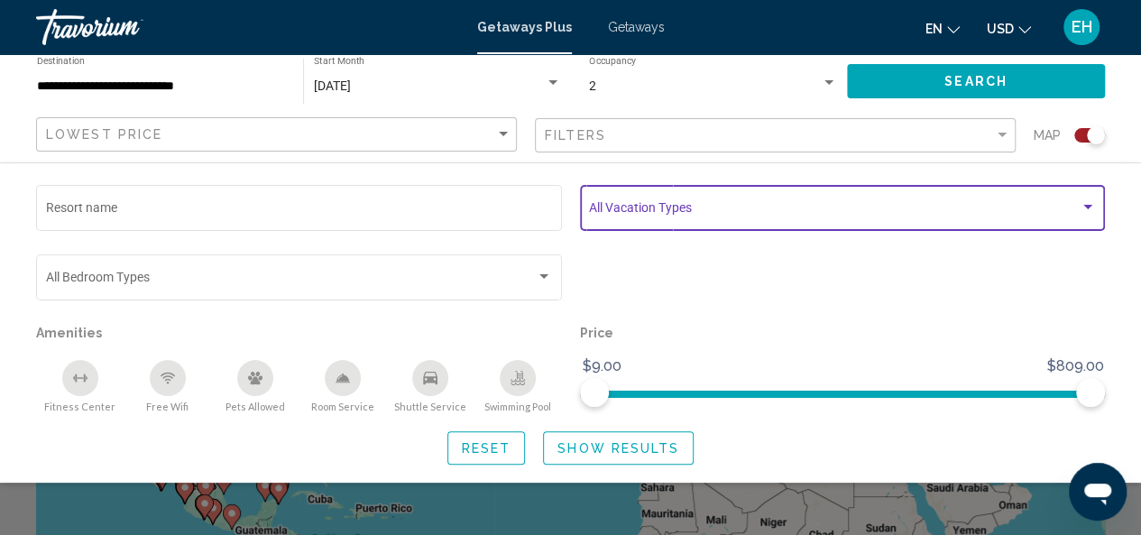
click at [1084, 205] on div "Search widget" at bounding box center [1087, 207] width 9 height 5
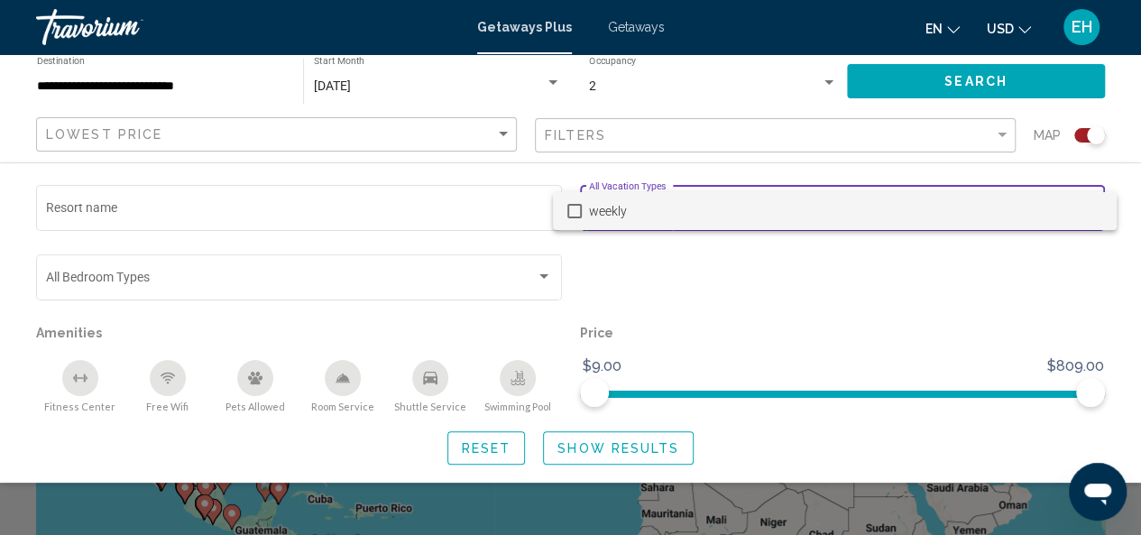
click at [611, 216] on span "weekly" at bounding box center [845, 211] width 513 height 38
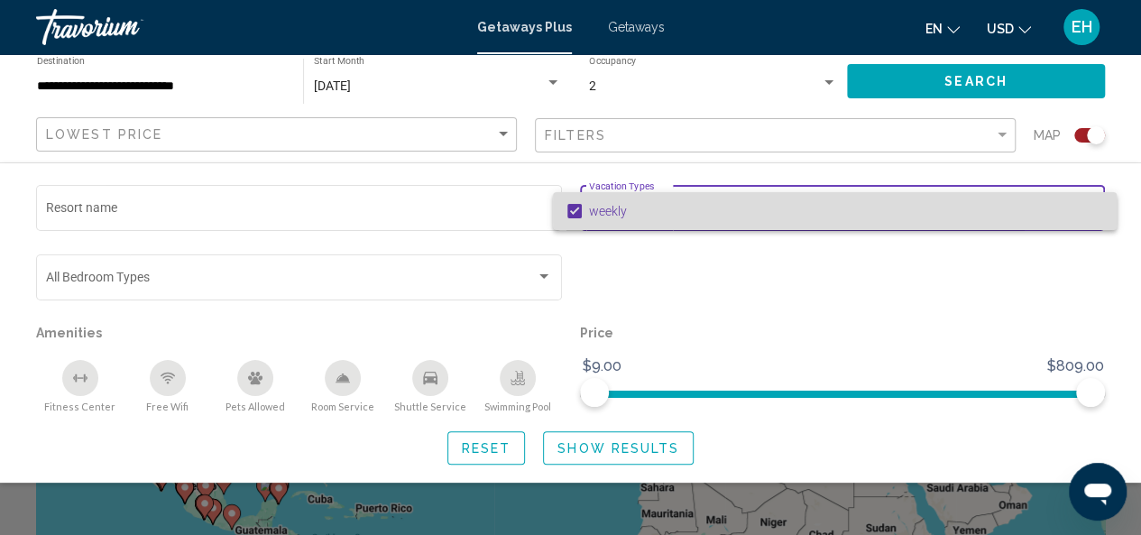
click at [613, 212] on span "weekly" at bounding box center [845, 211] width 513 height 38
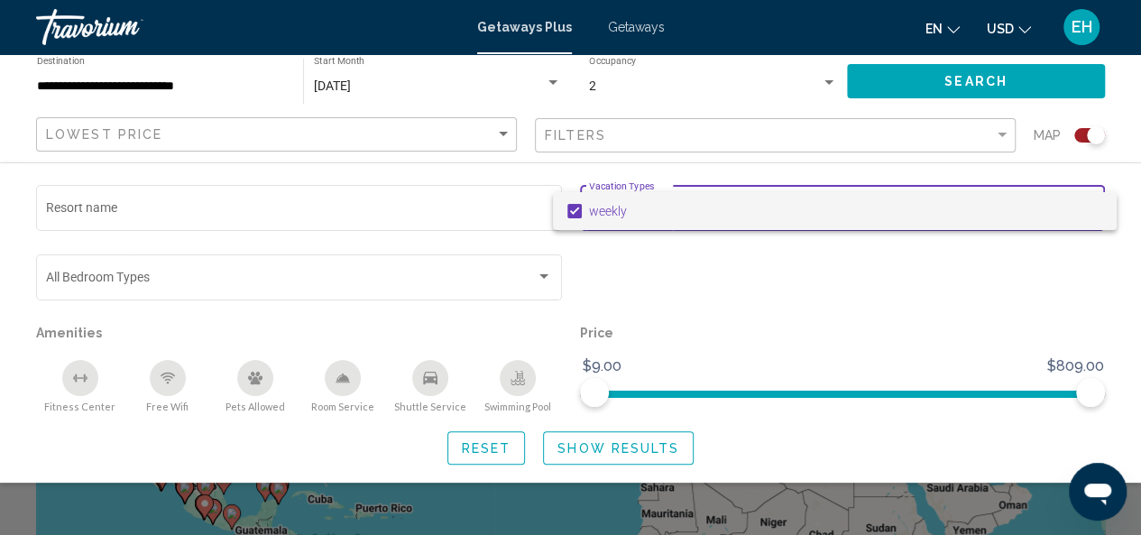
click at [1005, 274] on div at bounding box center [570, 267] width 1141 height 535
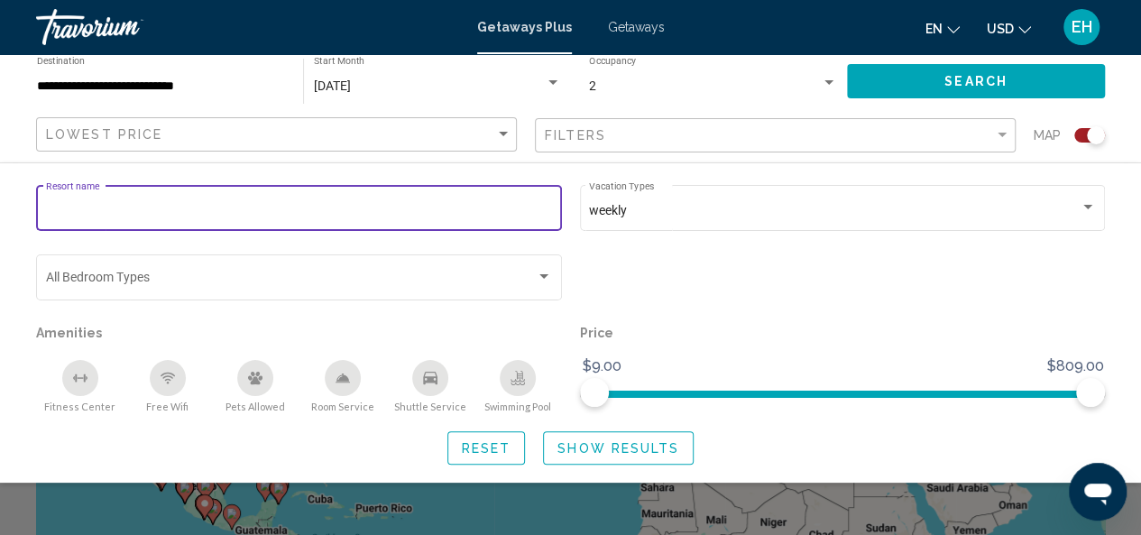
click at [127, 213] on input "Resort name" at bounding box center [299, 211] width 507 height 14
click at [725, 332] on p "Price" at bounding box center [843, 332] width 526 height 25
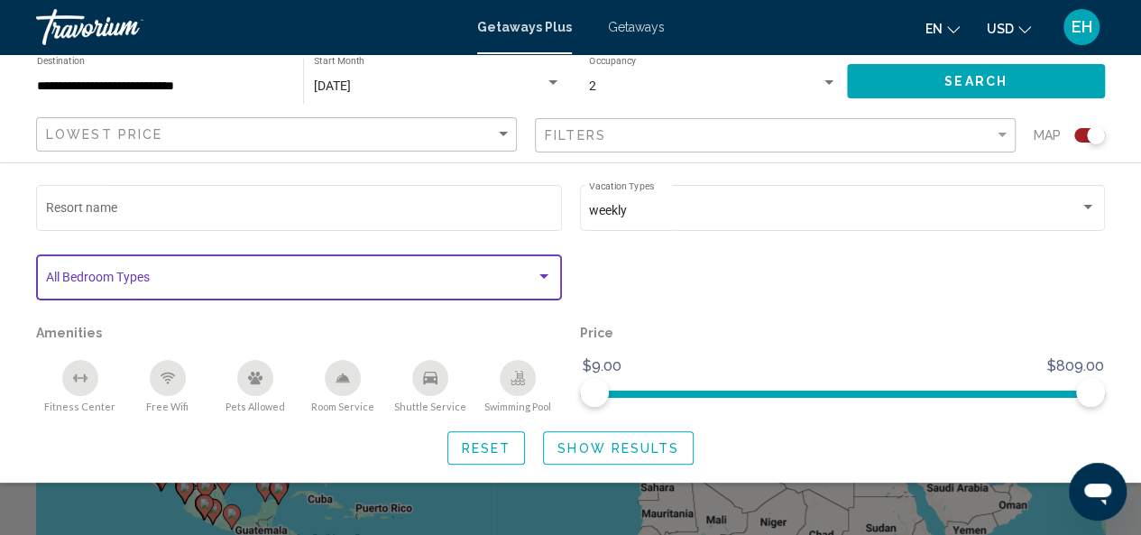
click at [547, 279] on div "Search widget" at bounding box center [543, 276] width 9 height 5
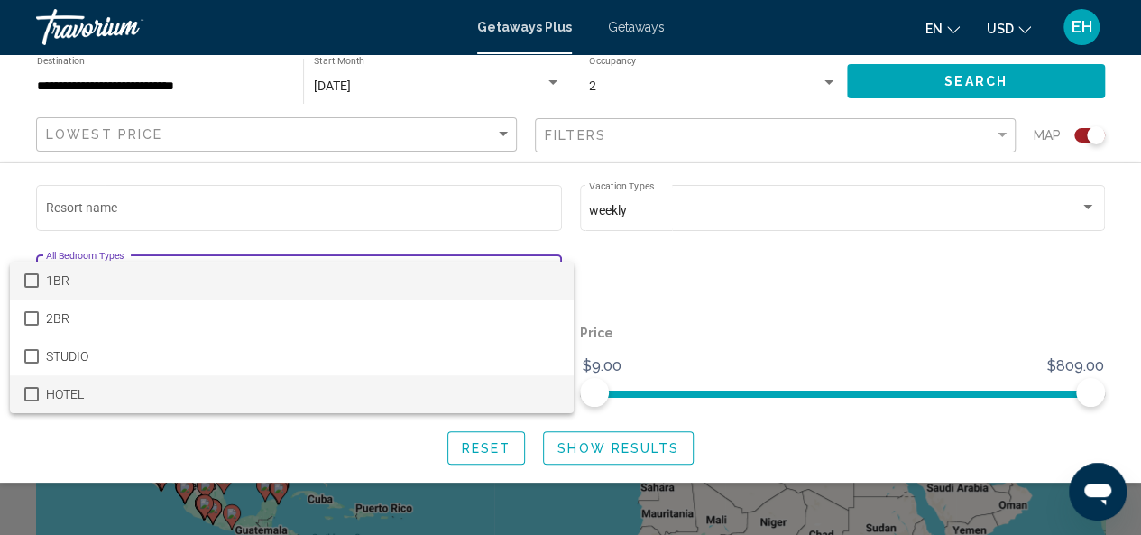
click at [36, 392] on mat-pseudo-checkbox at bounding box center [31, 394] width 14 height 14
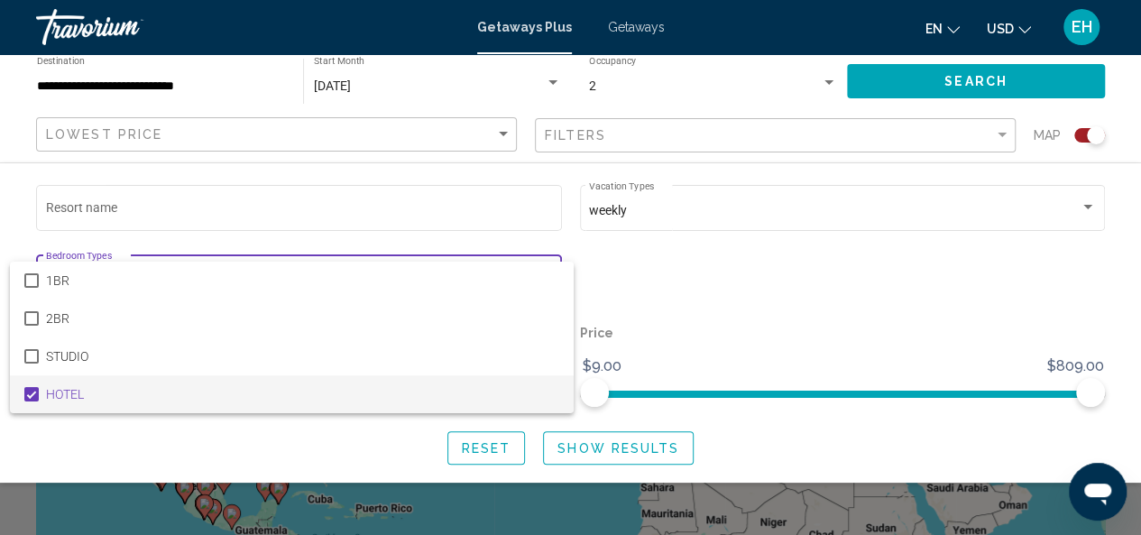
click at [855, 266] on div at bounding box center [570, 267] width 1141 height 535
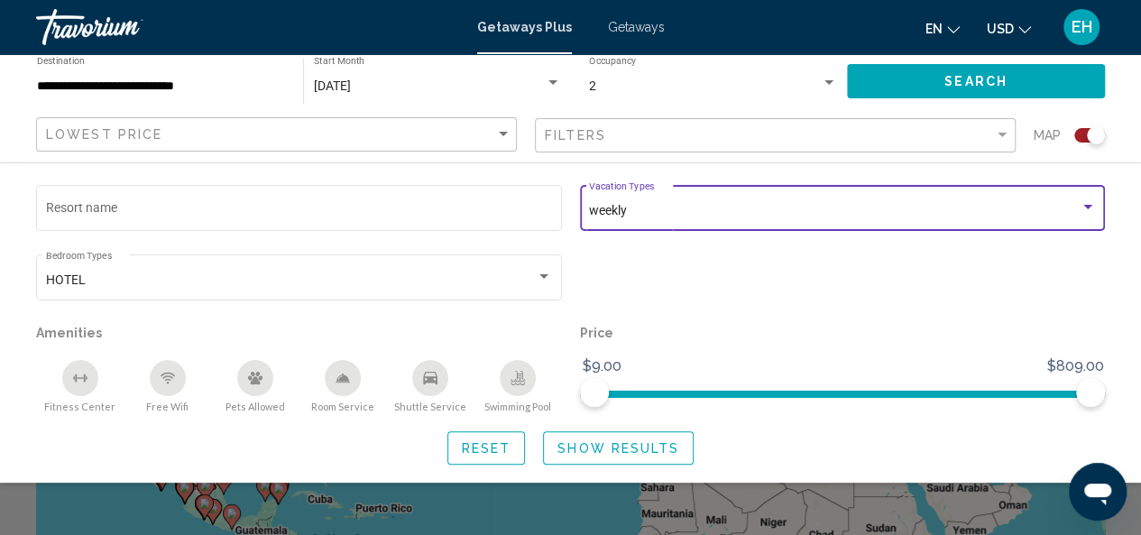
click at [1084, 206] on div "Search widget" at bounding box center [1087, 207] width 9 height 5
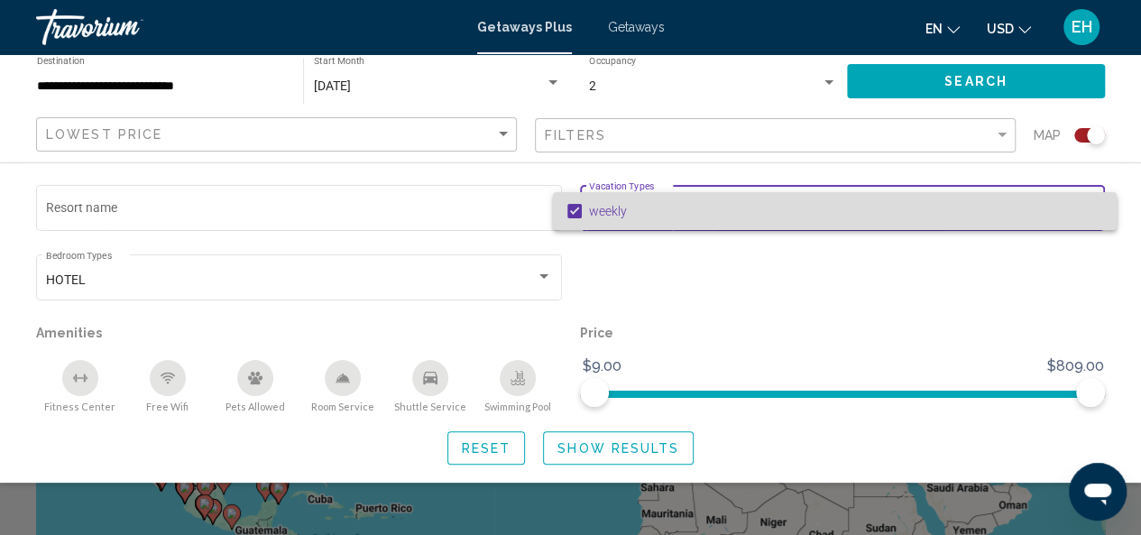
click at [573, 210] on mat-pseudo-checkbox at bounding box center [574, 211] width 14 height 14
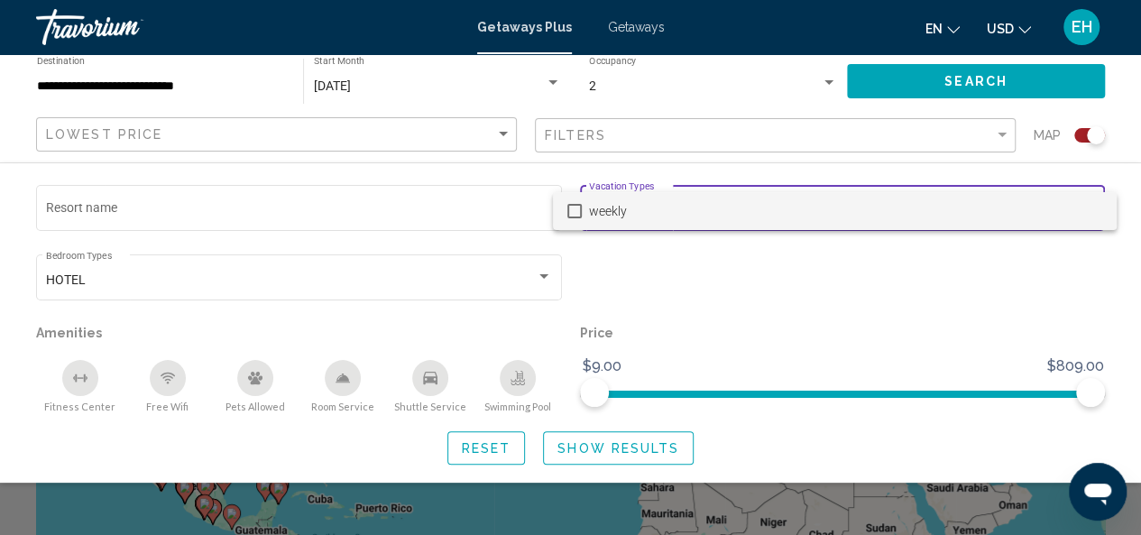
click at [649, 246] on div at bounding box center [570, 267] width 1141 height 535
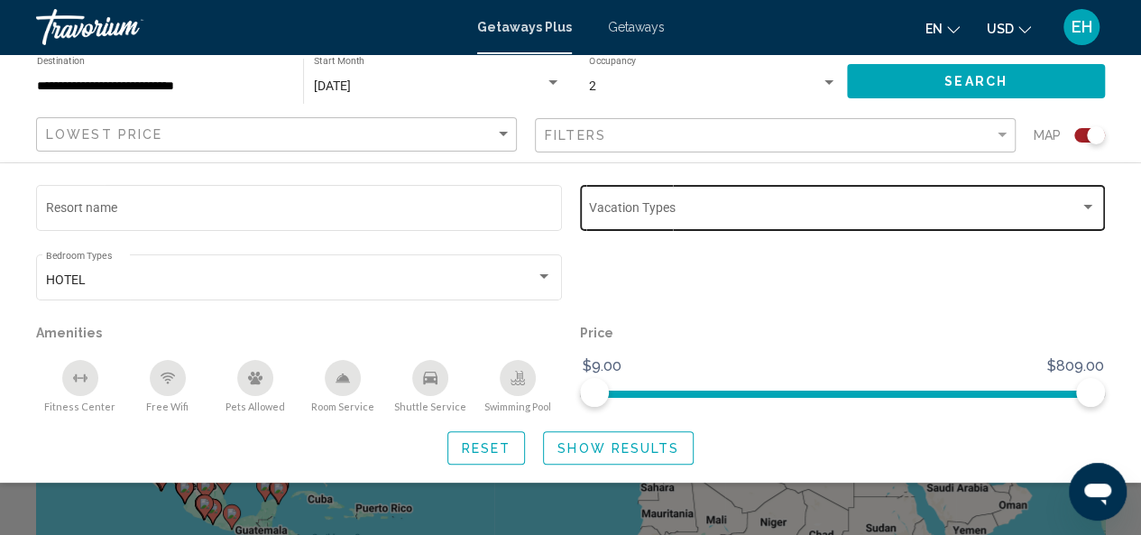
click at [1086, 205] on div "Search widget" at bounding box center [1087, 207] width 9 height 5
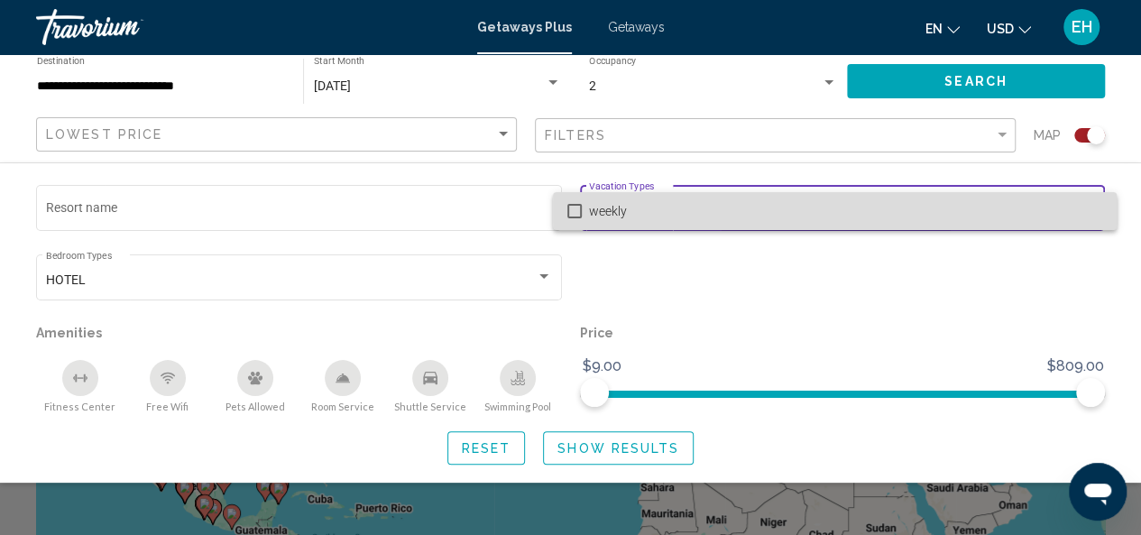
click at [576, 210] on mat-pseudo-checkbox at bounding box center [574, 211] width 14 height 14
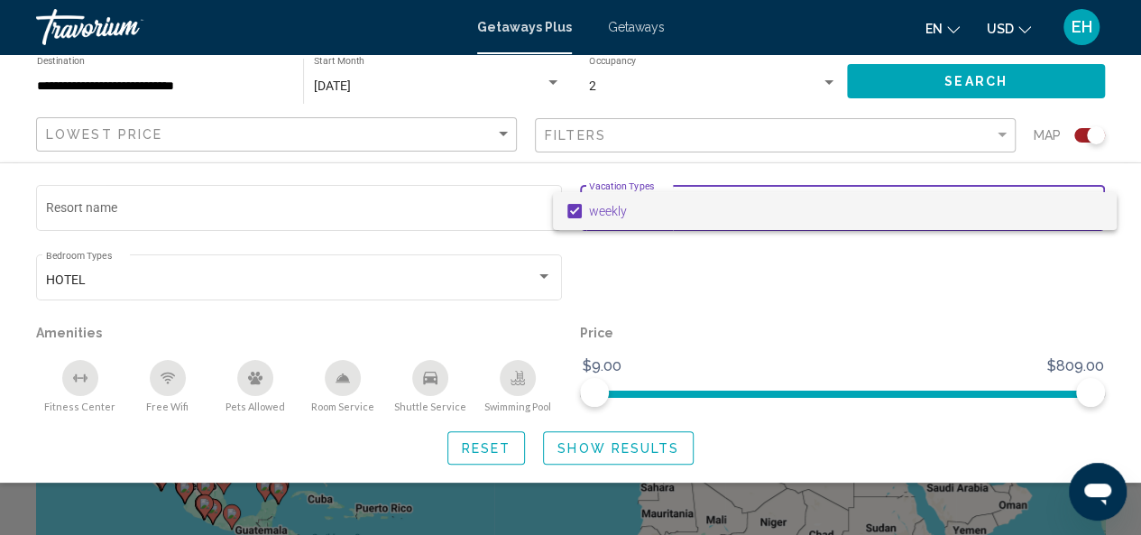
click at [973, 75] on div at bounding box center [570, 267] width 1141 height 535
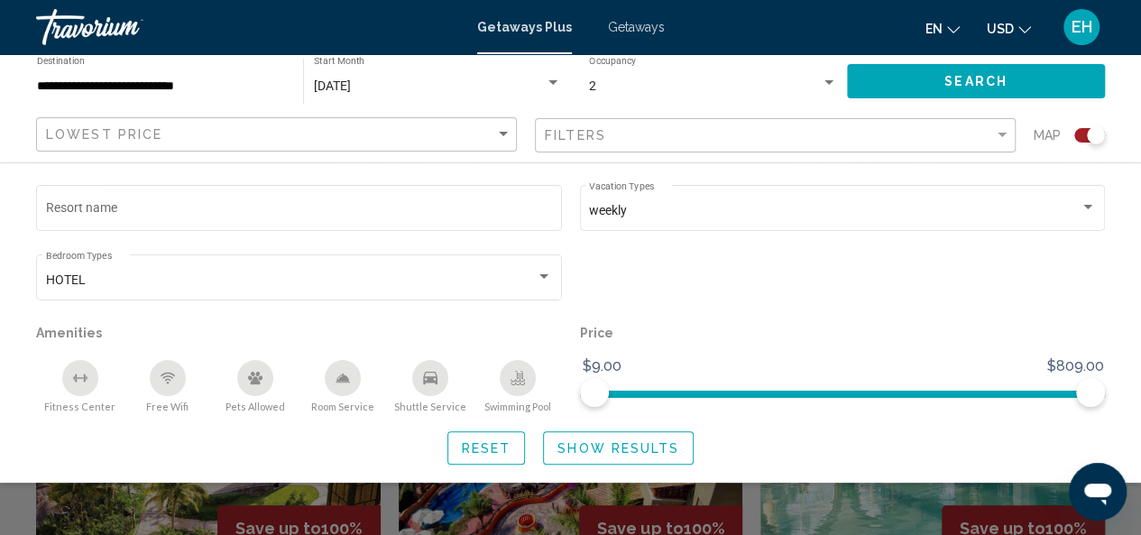
scroll to position [497, 0]
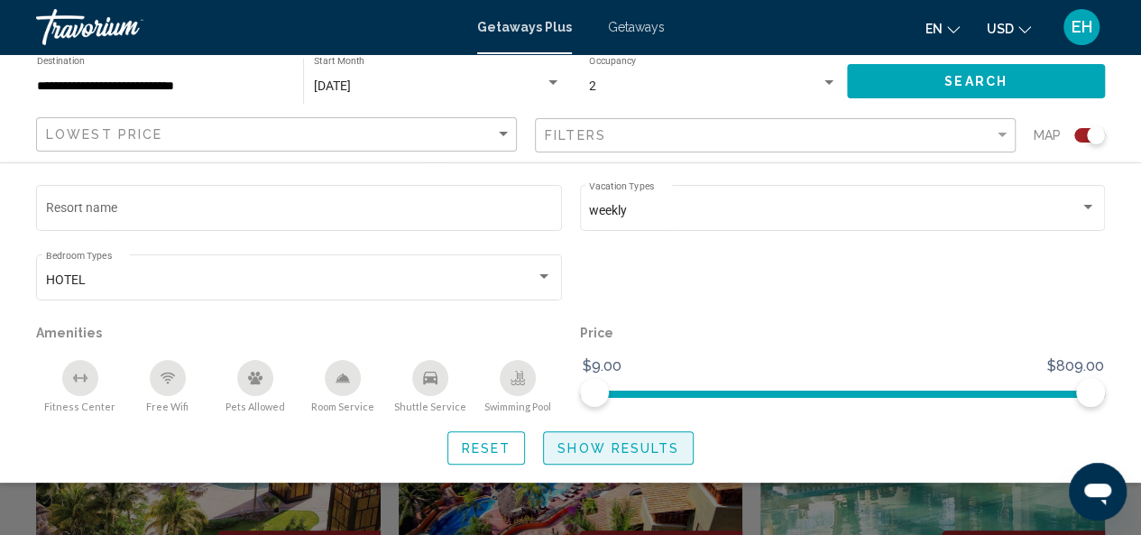
click at [604, 456] on span "Show Results" at bounding box center [618, 448] width 122 height 14
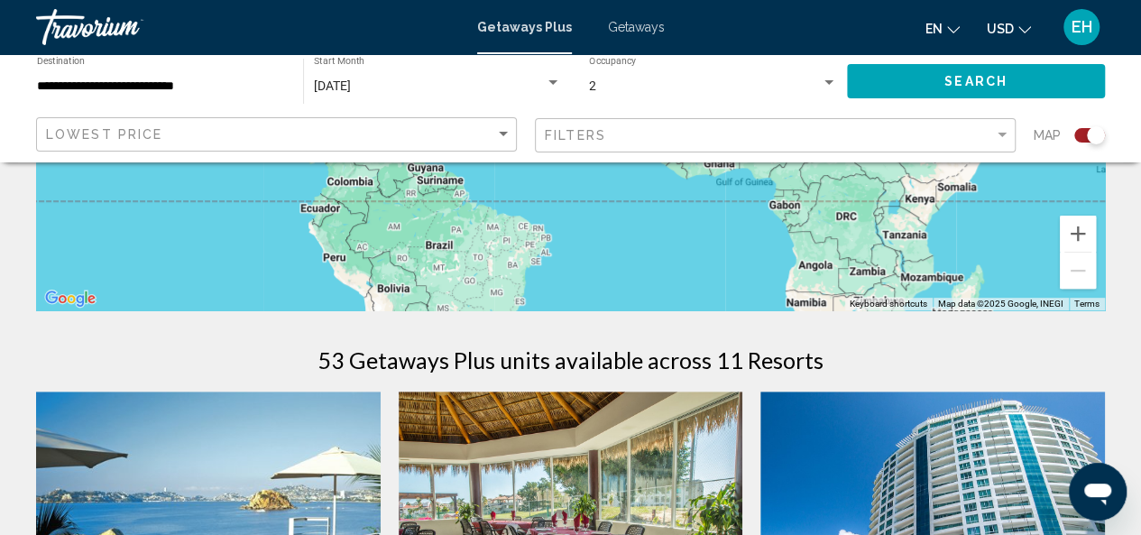
scroll to position [451, 0]
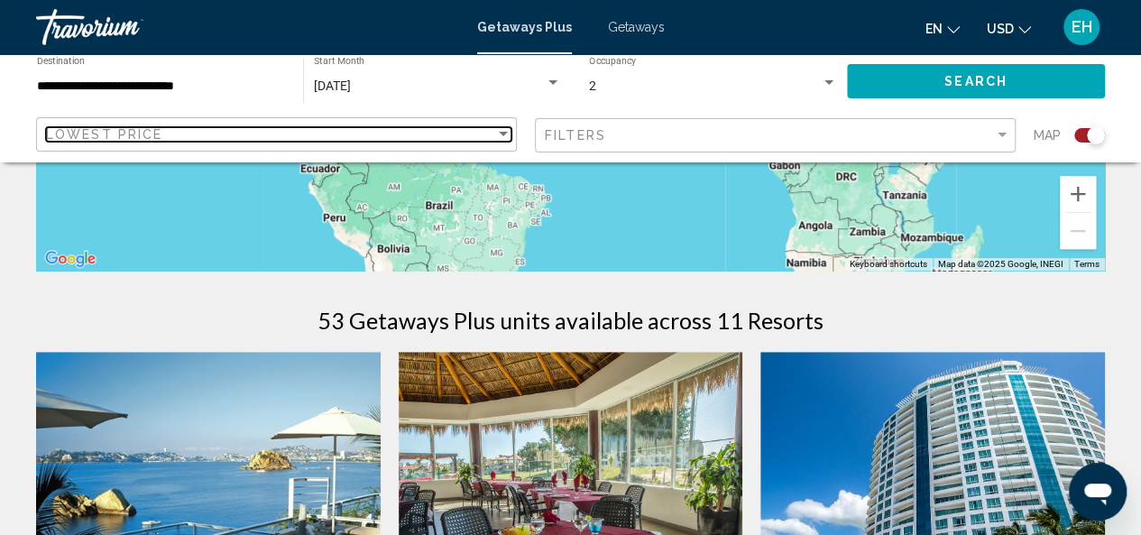
click at [505, 133] on div "Sort by" at bounding box center [503, 134] width 9 height 5
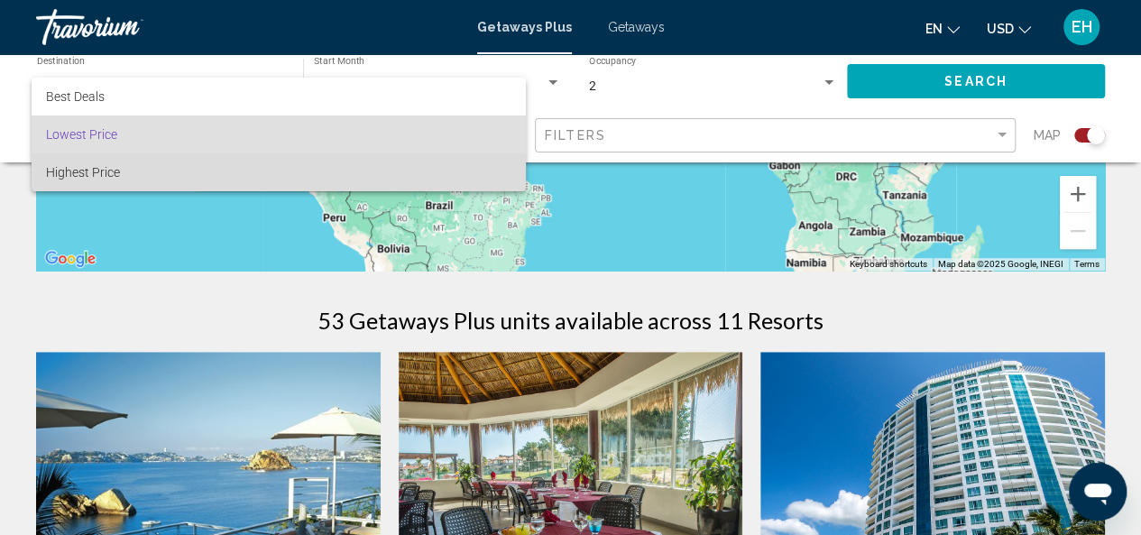
click at [132, 178] on span "Highest Price" at bounding box center [278, 172] width 465 height 38
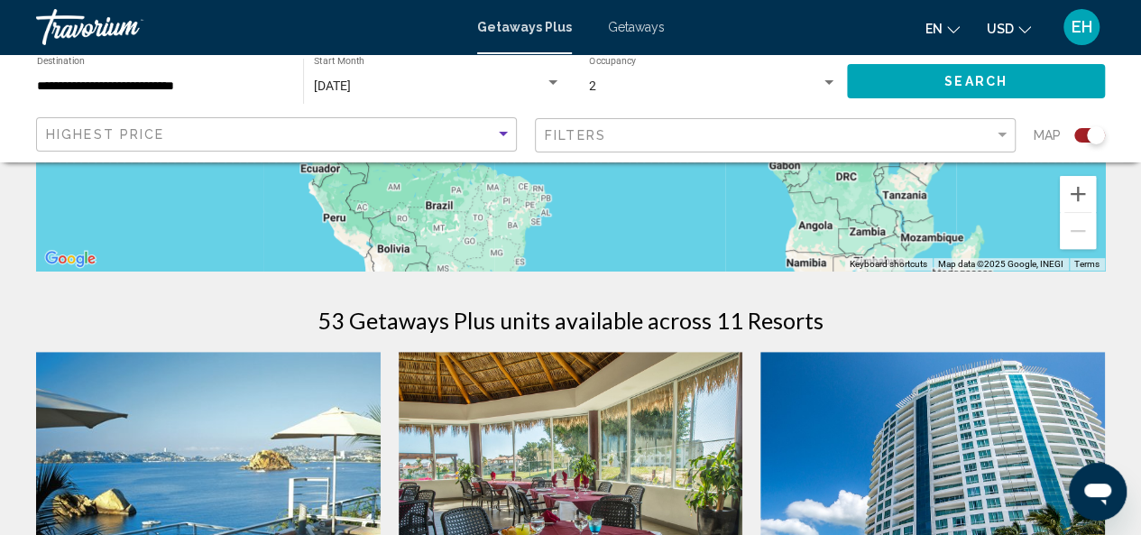
click at [980, 88] on span "Search" at bounding box center [975, 82] width 63 height 14
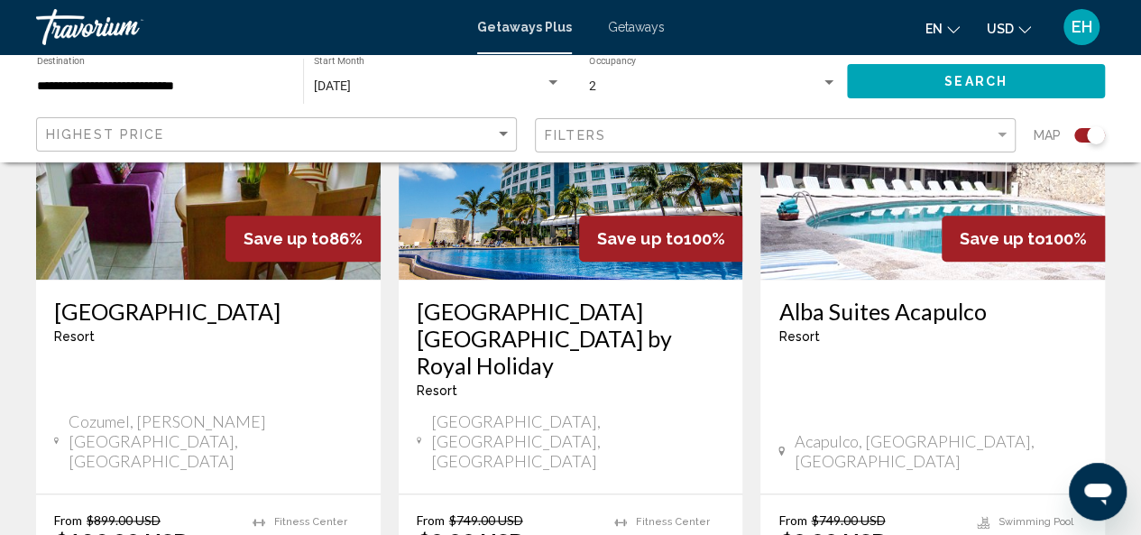
scroll to position [631, 0]
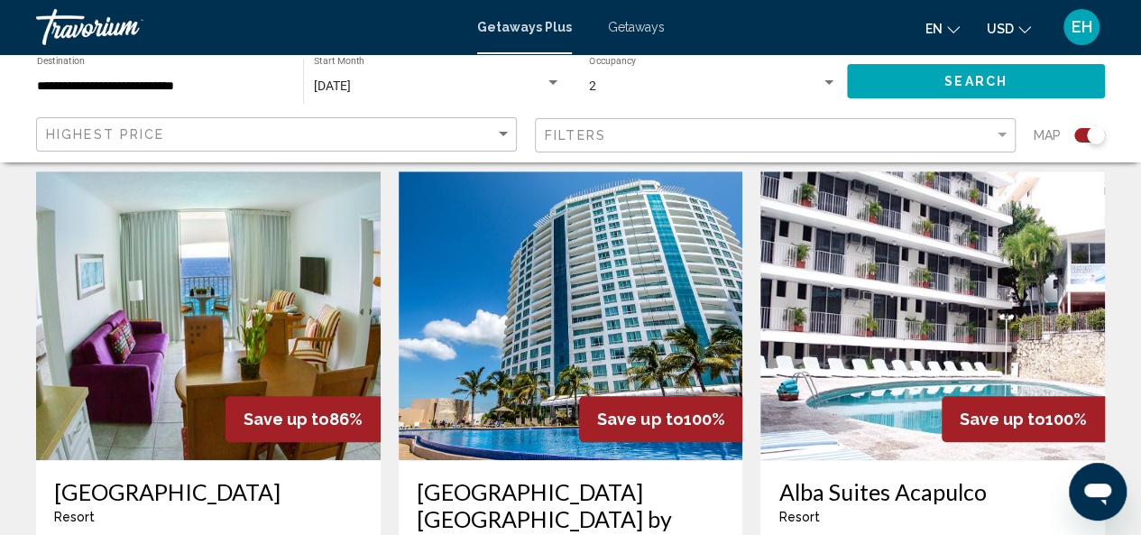
click at [245, 304] on img "Main content" at bounding box center [208, 315] width 345 height 289
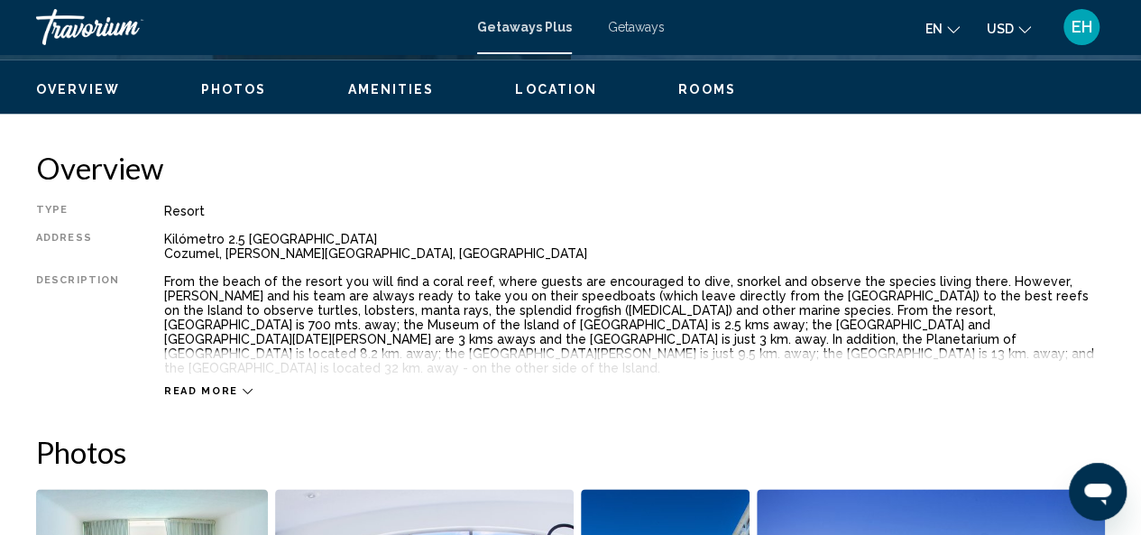
scroll to position [812, 0]
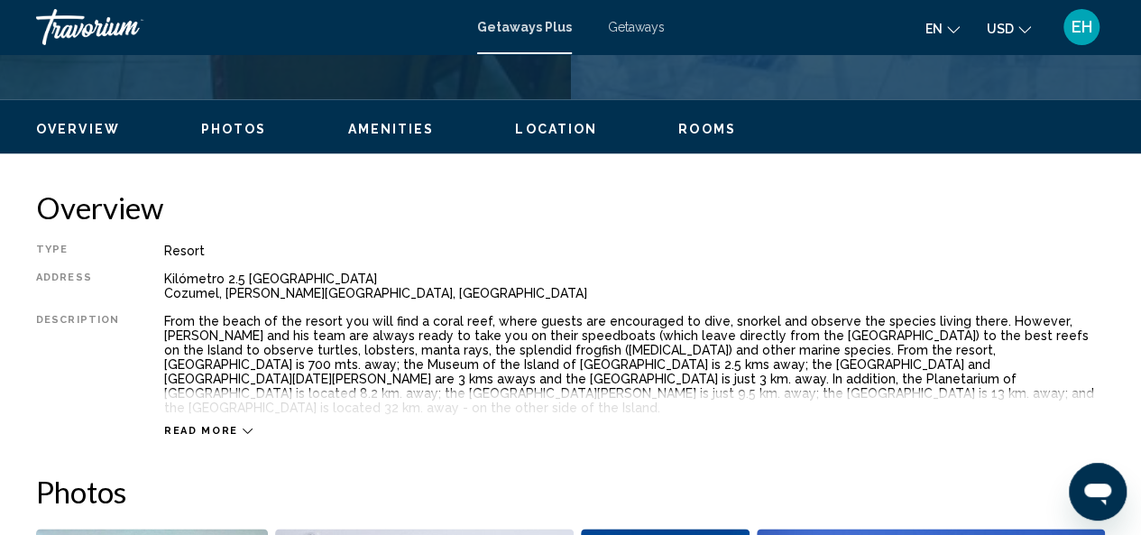
click at [243, 426] on icon "Main content" at bounding box center [248, 431] width 10 height 10
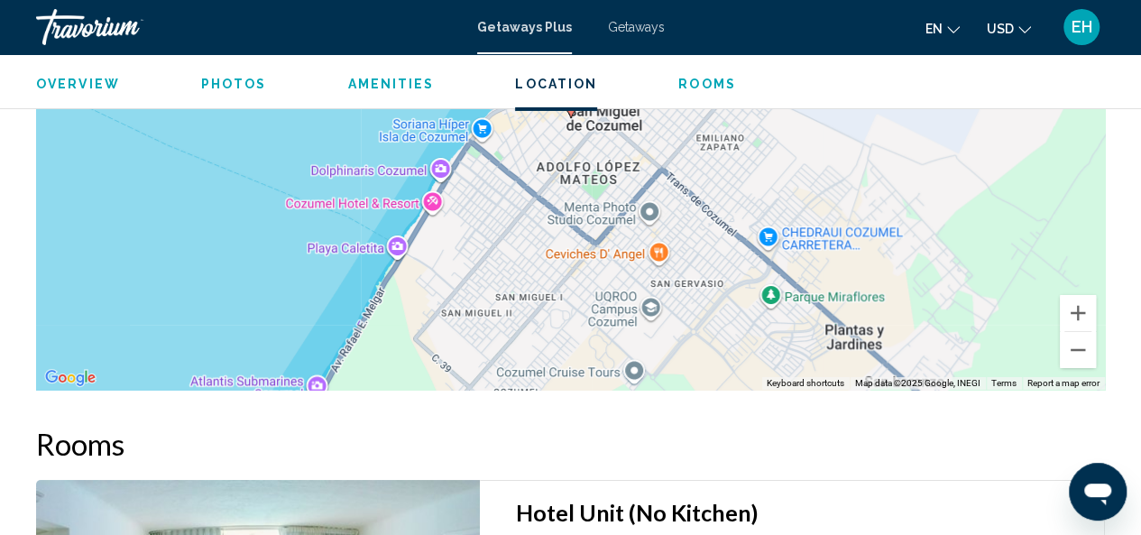
scroll to position [2796, 0]
